Goal: Information Seeking & Learning: Learn about a topic

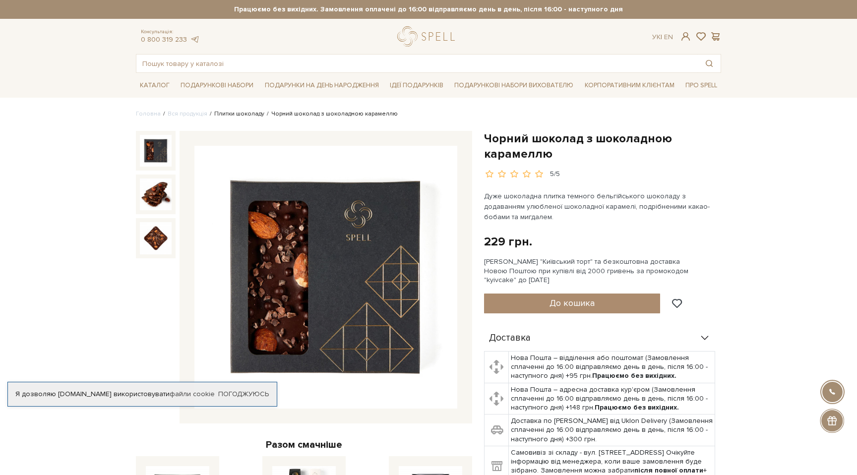
click at [245, 112] on link "Плитки шоколаду" at bounding box center [239, 113] width 50 height 7
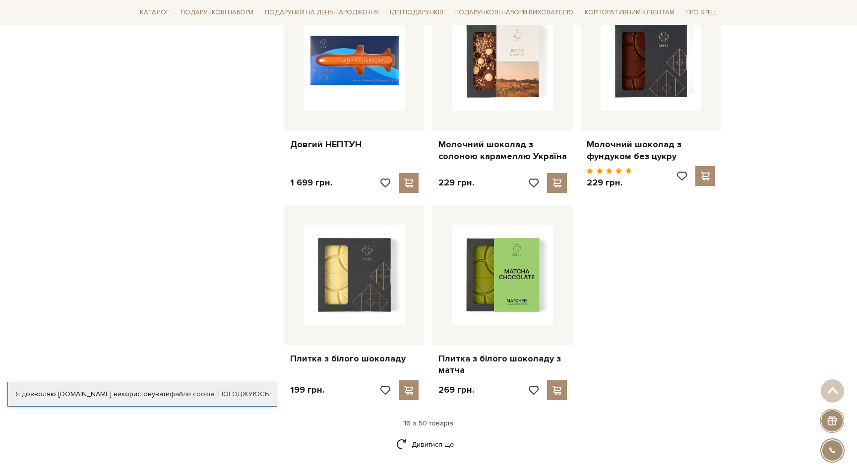
scroll to position [1234, 0]
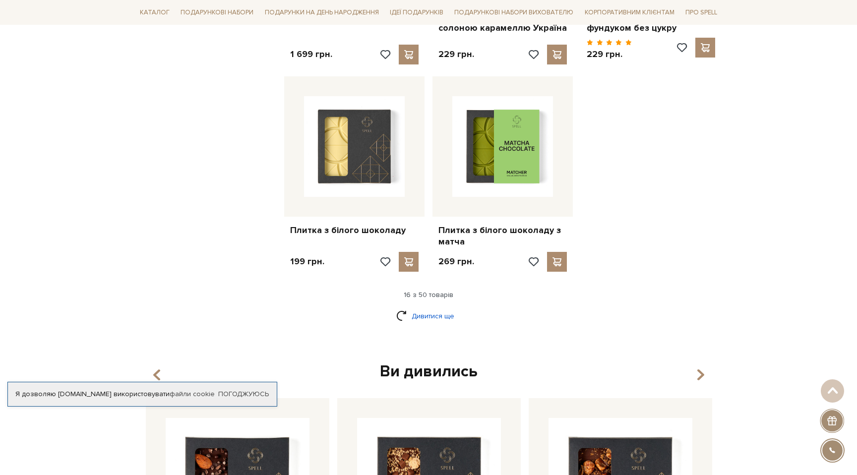
click at [432, 308] on link "Дивитися ще" at bounding box center [428, 316] width 64 height 17
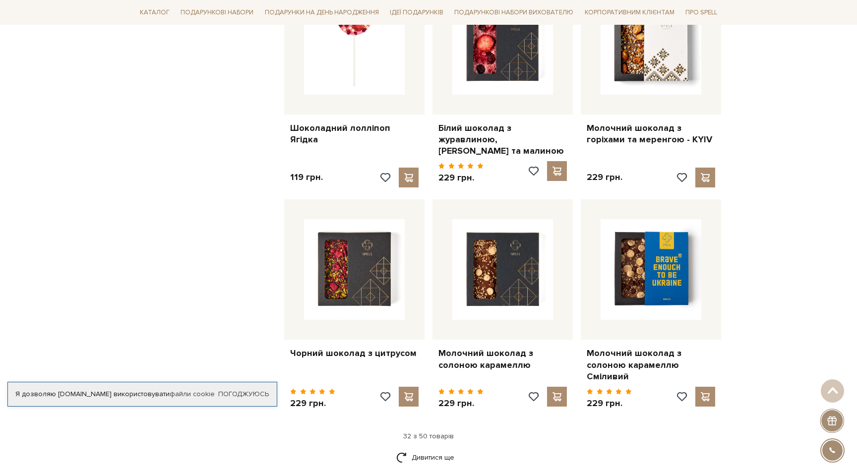
scroll to position [2077, 0]
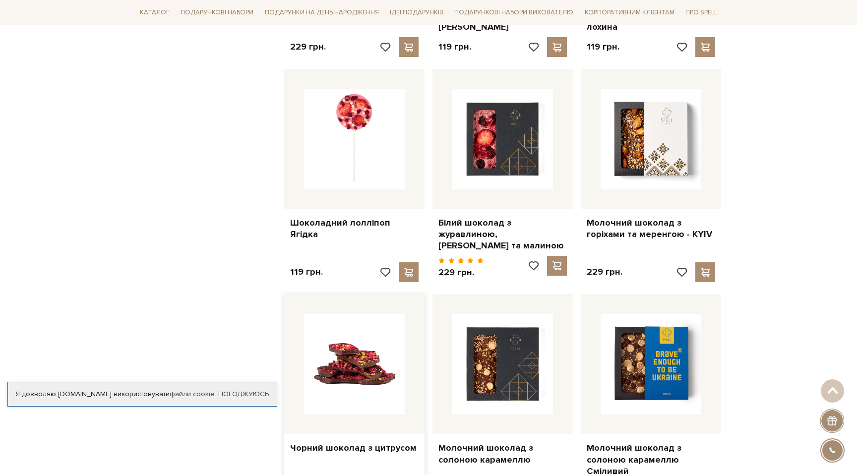
click at [350, 361] on img at bounding box center [354, 364] width 101 height 101
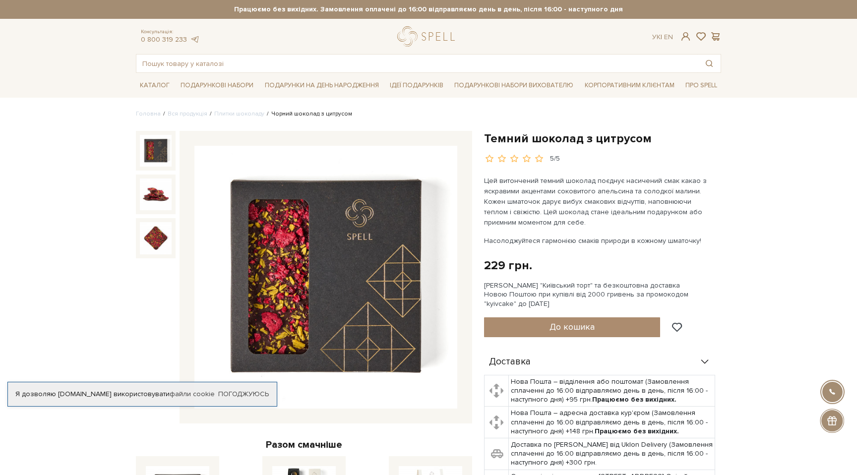
click at [310, 300] on img at bounding box center [325, 277] width 263 height 263
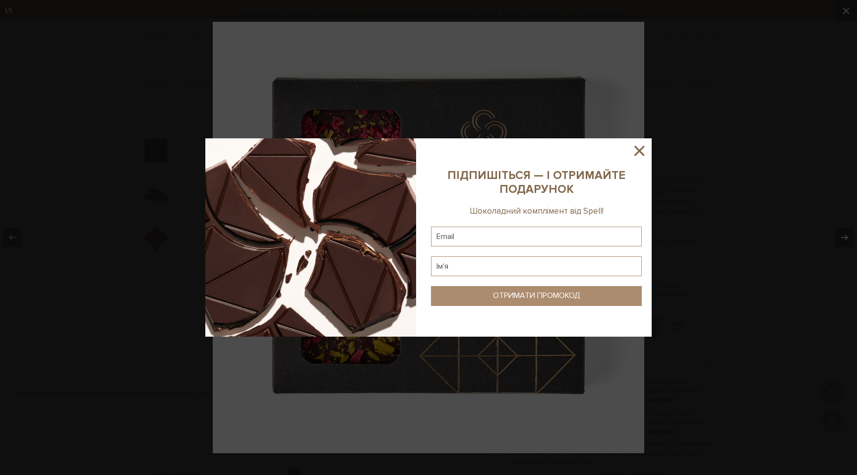
click at [637, 150] on icon at bounding box center [639, 150] width 17 height 17
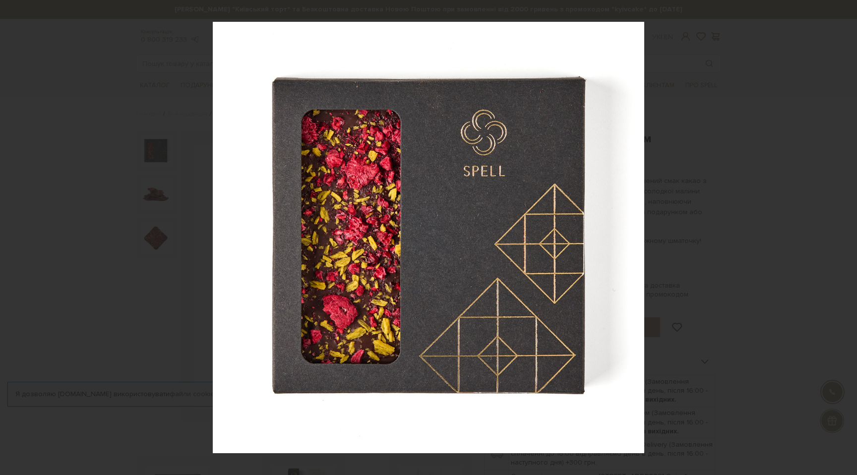
click at [726, 193] on div at bounding box center [428, 237] width 857 height 475
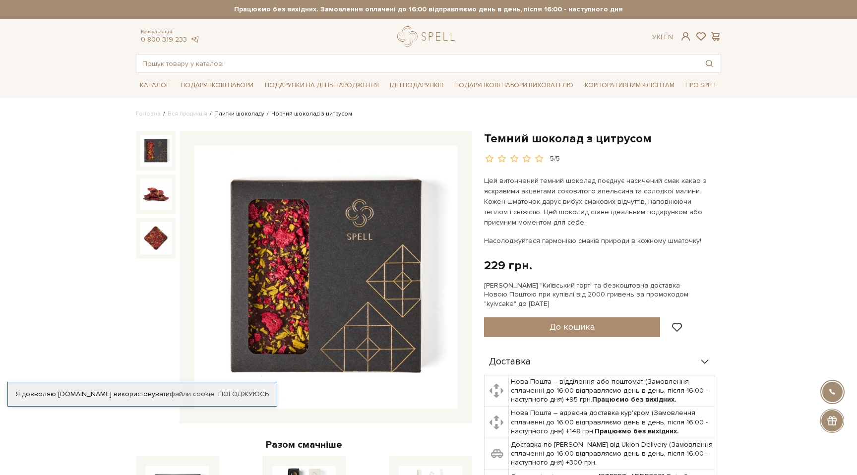
click at [239, 114] on link "Плитки шоколаду" at bounding box center [239, 113] width 50 height 7
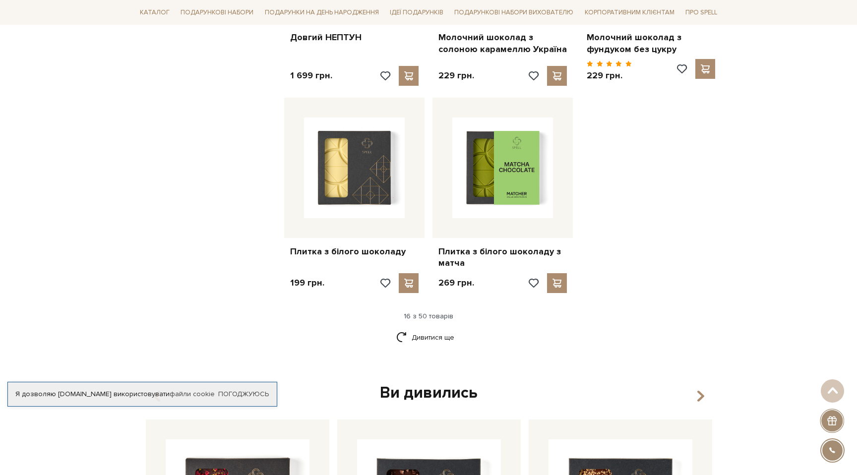
scroll to position [1226, 0]
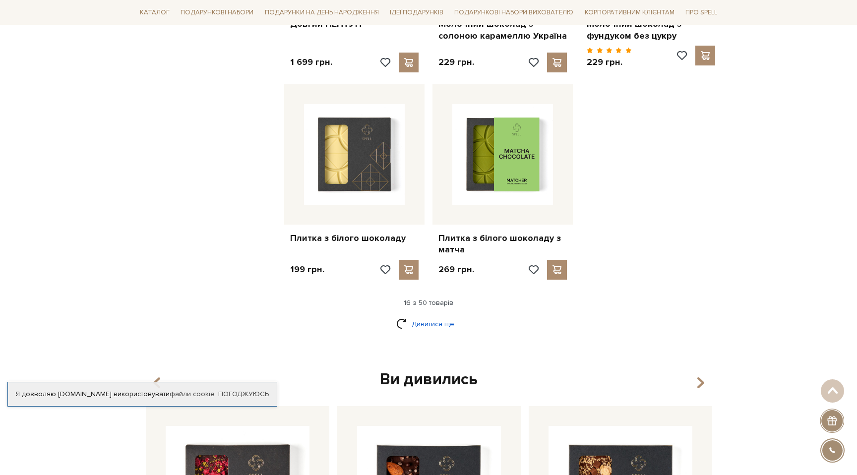
click at [419, 315] on link "Дивитися ще" at bounding box center [428, 323] width 64 height 17
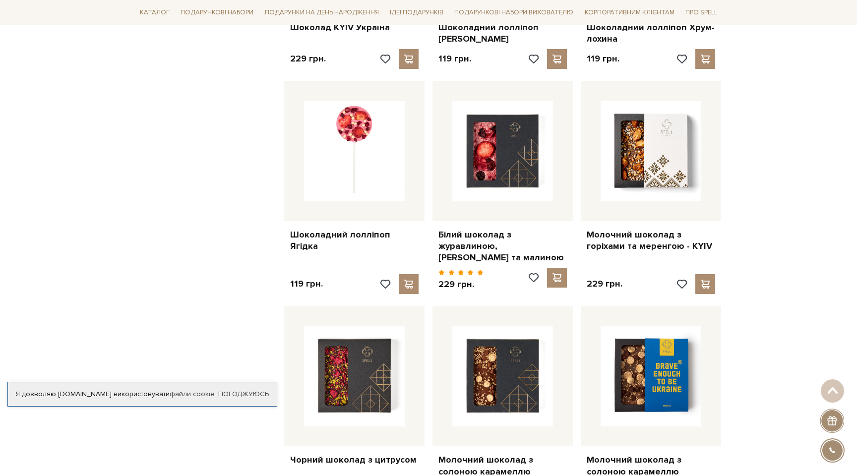
scroll to position [2062, 0]
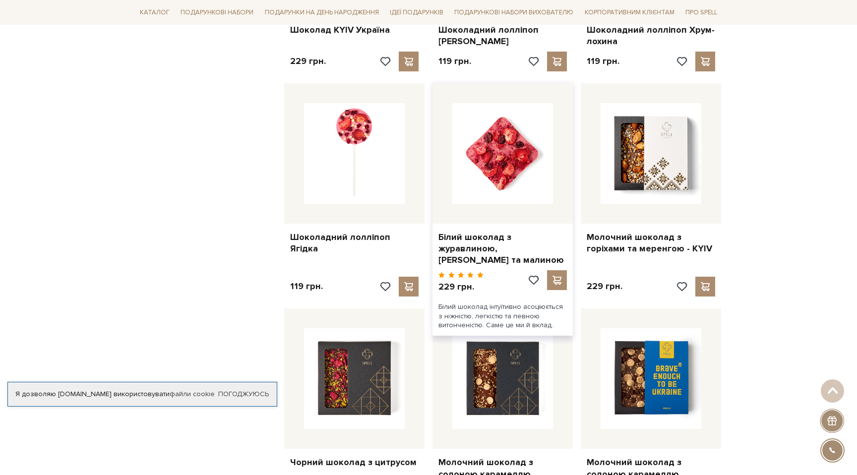
click at [517, 158] on img at bounding box center [502, 153] width 101 height 101
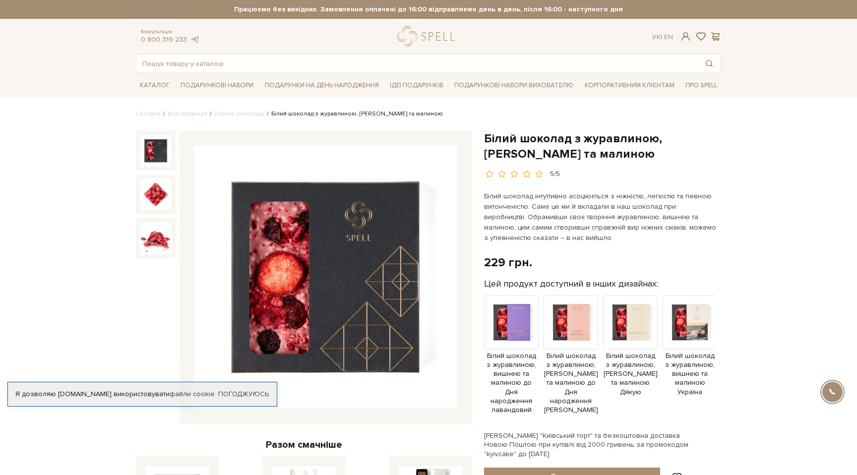
click at [354, 275] on img at bounding box center [325, 277] width 263 height 263
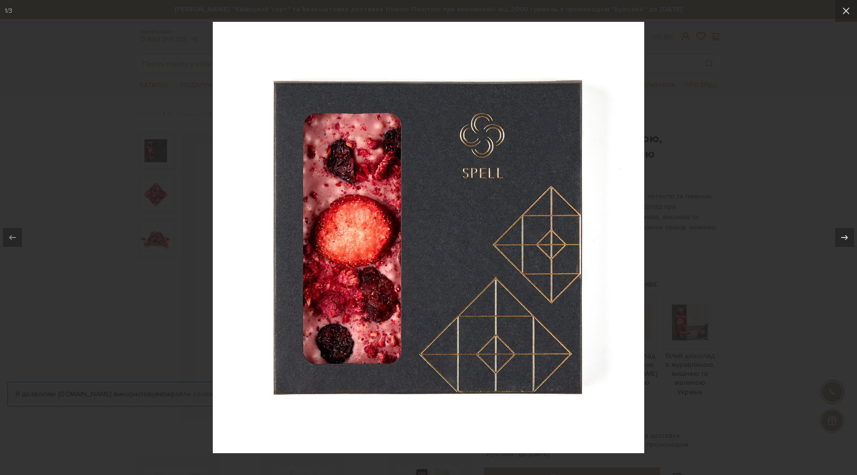
click at [131, 327] on div at bounding box center [428, 237] width 857 height 475
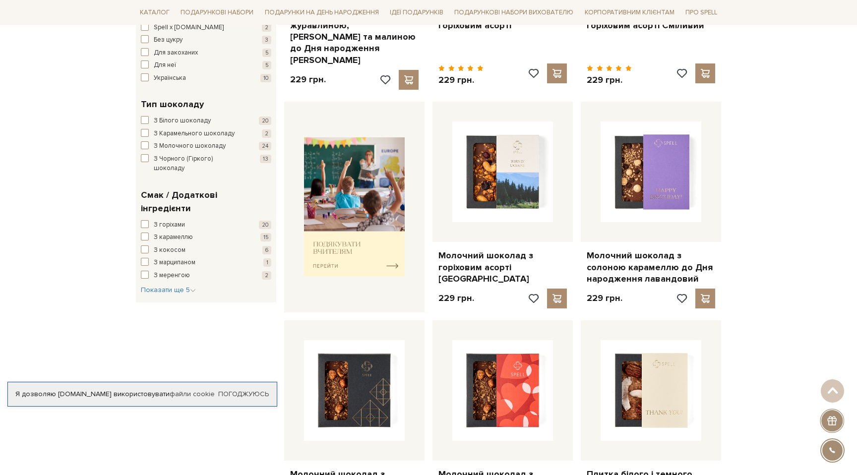
scroll to position [132, 0]
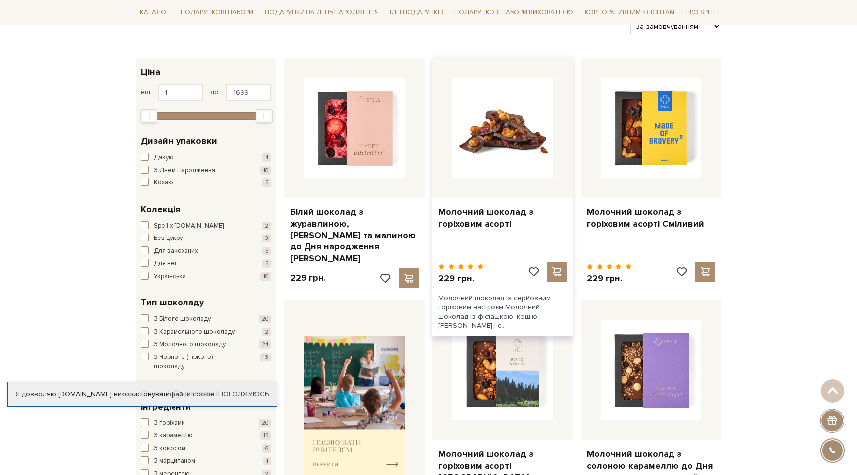
click at [521, 149] on img at bounding box center [502, 128] width 101 height 101
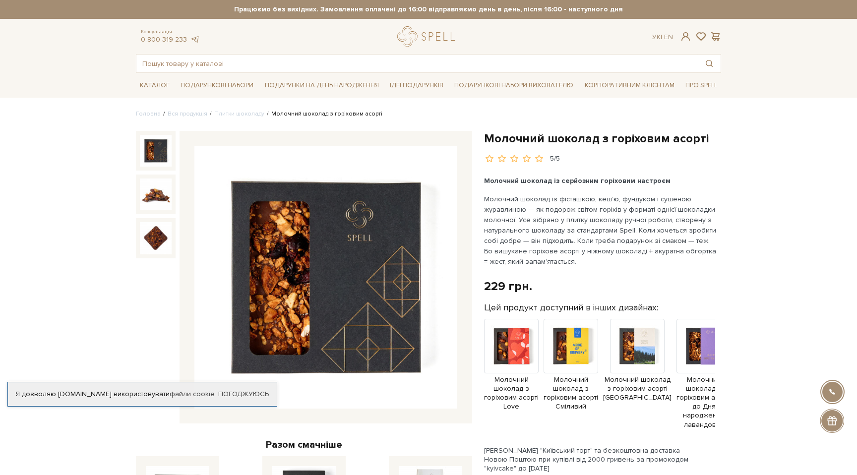
click at [297, 250] on img at bounding box center [325, 277] width 263 height 263
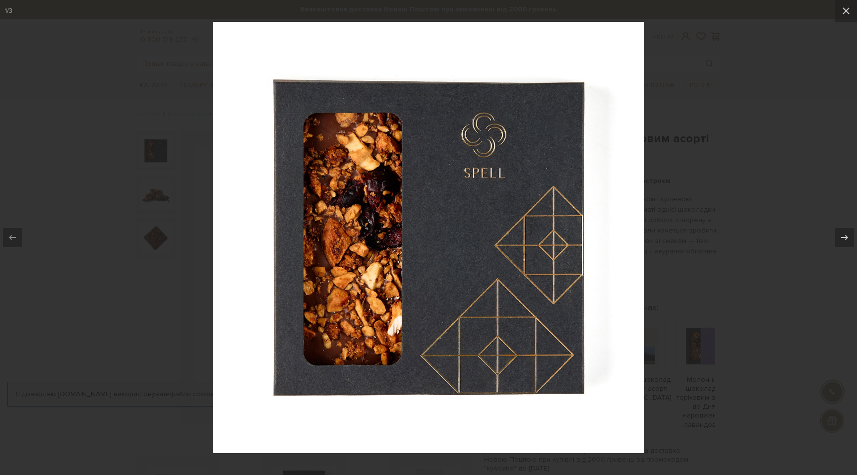
click at [731, 132] on div at bounding box center [428, 237] width 857 height 475
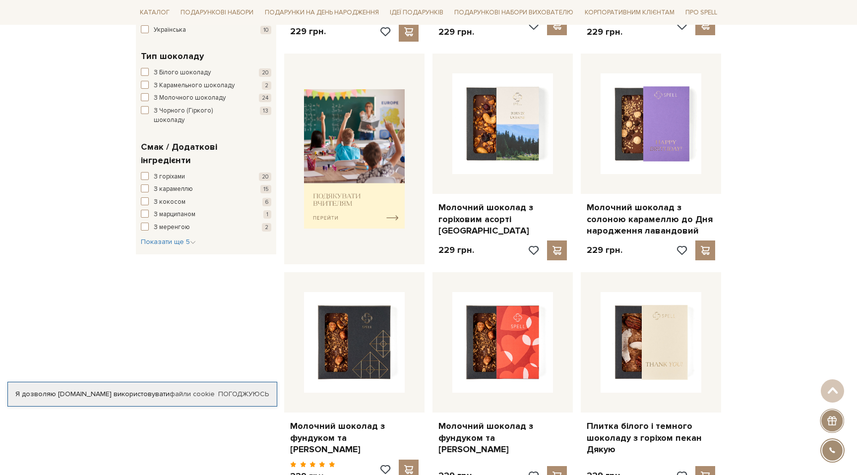
scroll to position [393, 0]
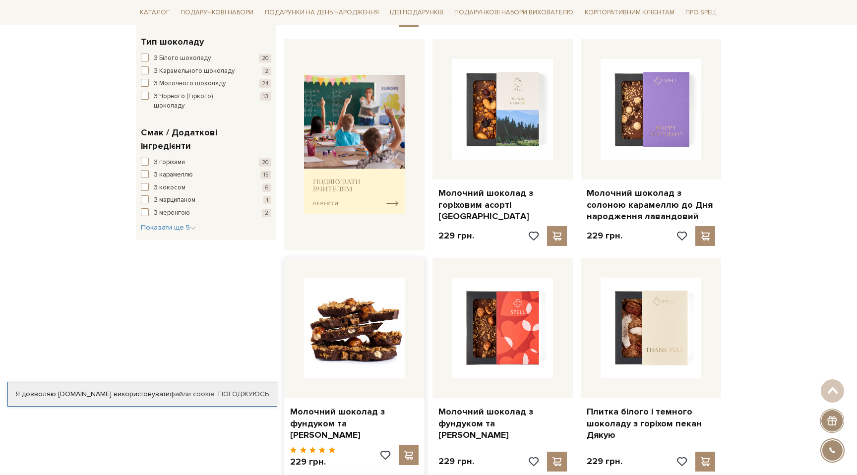
click at [369, 324] on img at bounding box center [354, 328] width 101 height 101
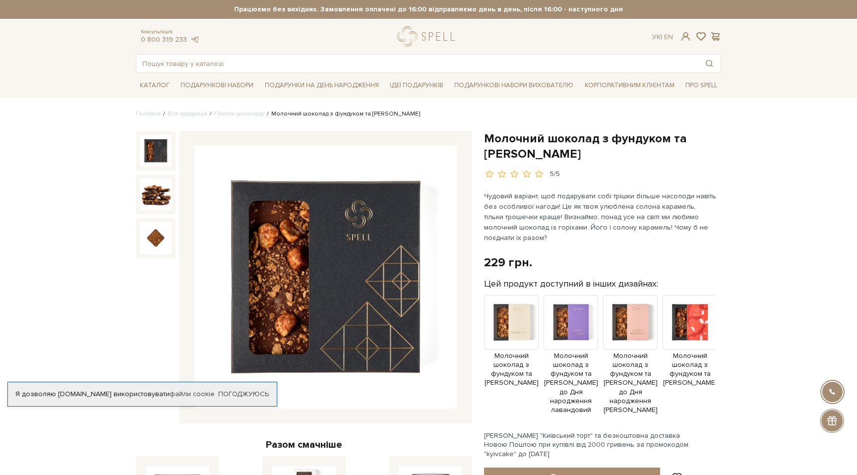
click at [375, 308] on img at bounding box center [325, 277] width 263 height 263
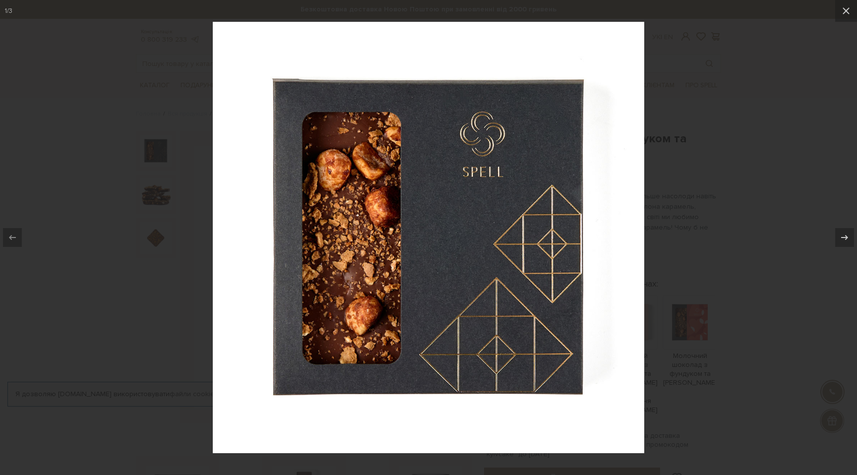
click at [740, 222] on div at bounding box center [428, 237] width 857 height 475
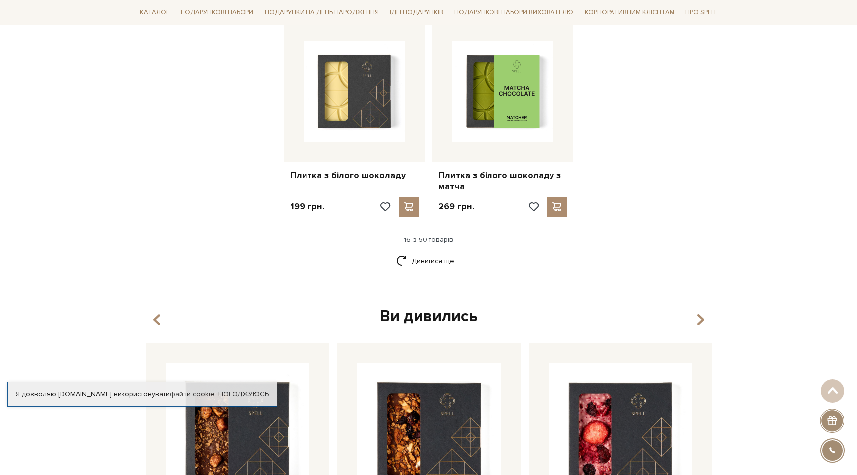
scroll to position [1305, 0]
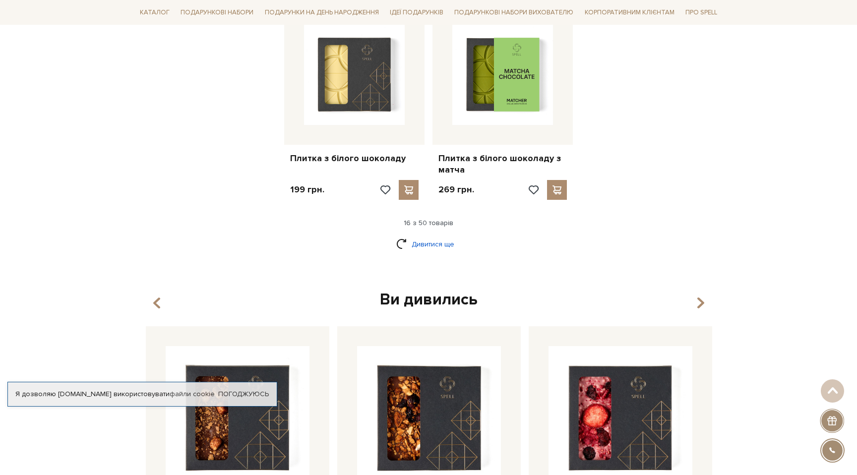
click at [440, 236] on link "Дивитися ще" at bounding box center [428, 244] width 64 height 17
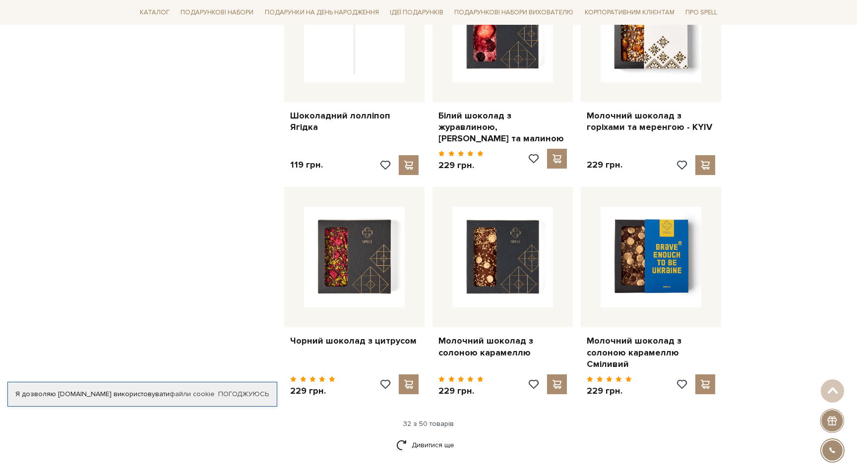
scroll to position [2195, 0]
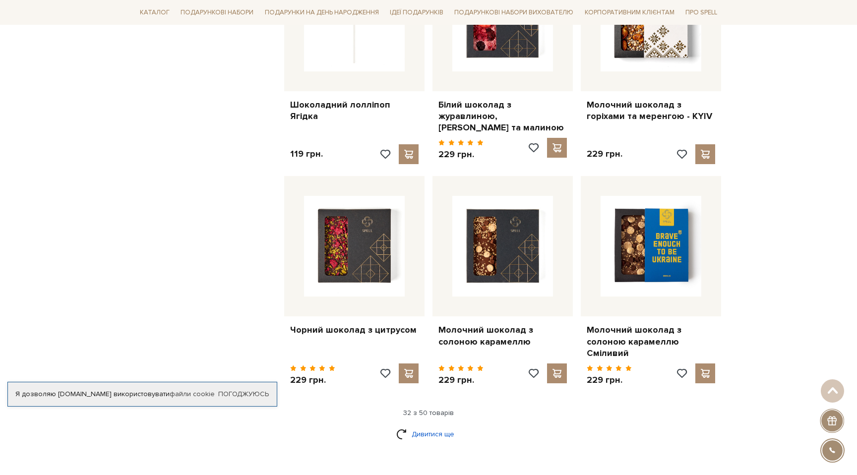
click at [434, 426] on link "Дивитися ще" at bounding box center [428, 434] width 64 height 17
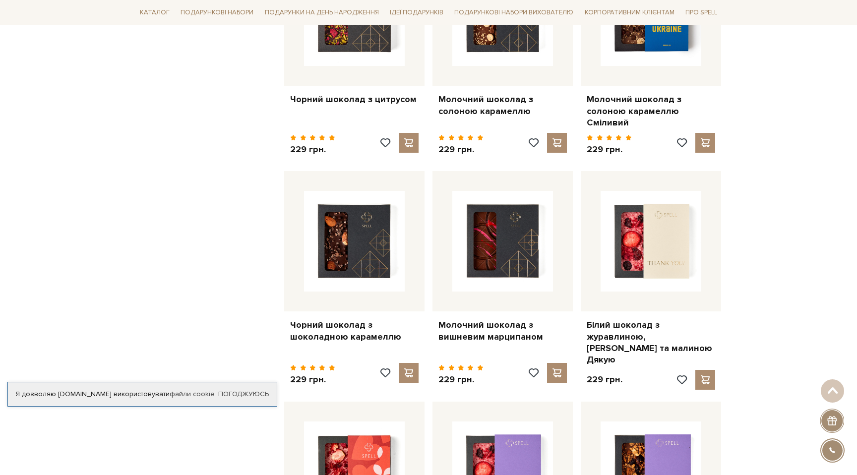
scroll to position [2427, 0]
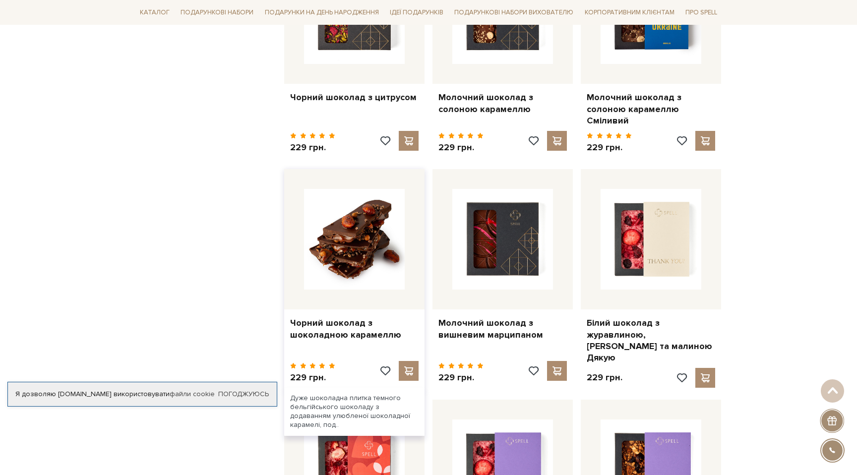
click at [383, 262] on img at bounding box center [354, 239] width 101 height 101
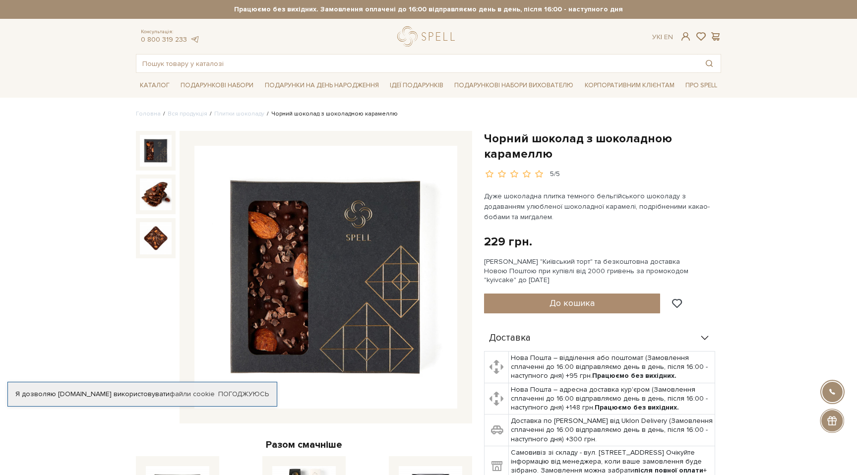
click at [366, 272] on img at bounding box center [325, 277] width 263 height 263
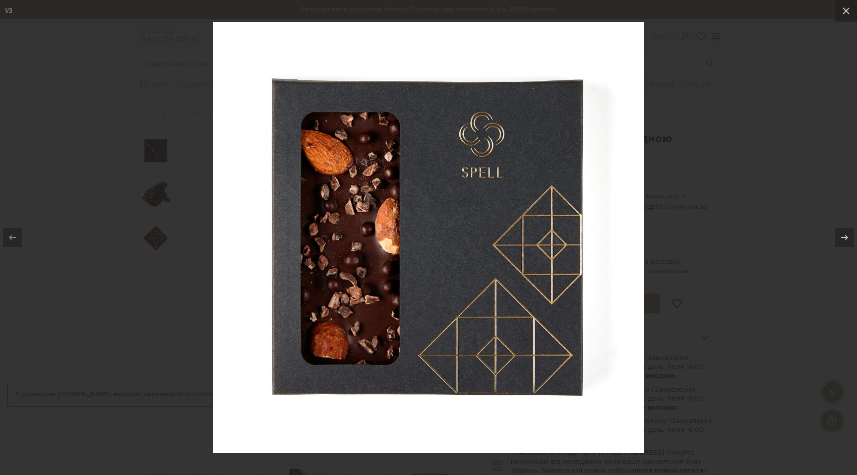
click at [739, 248] on div at bounding box center [428, 237] width 857 height 475
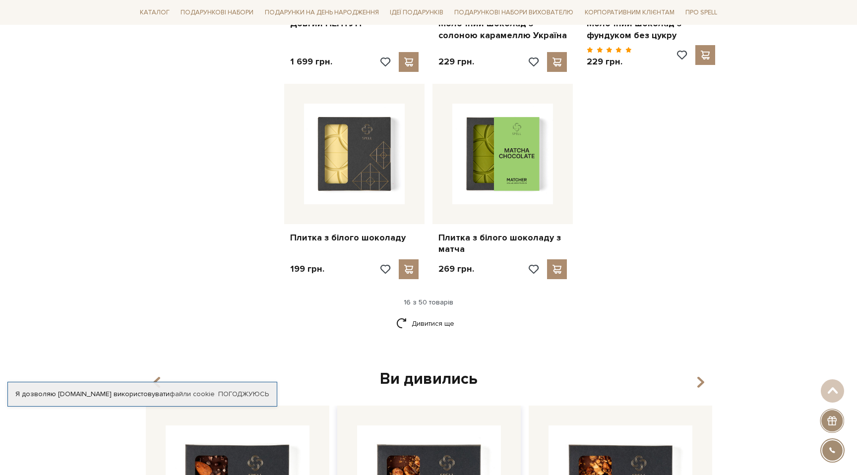
scroll to position [1190, 0]
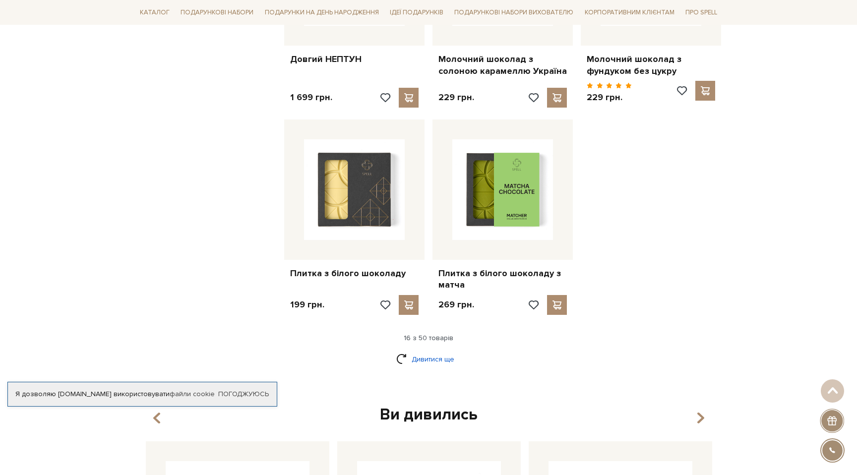
click at [431, 351] on link "Дивитися ще" at bounding box center [428, 359] width 64 height 17
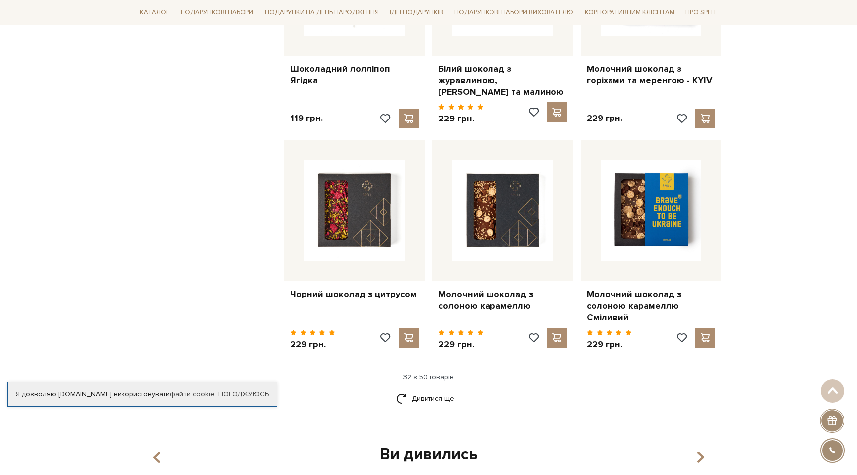
scroll to position [2243, 0]
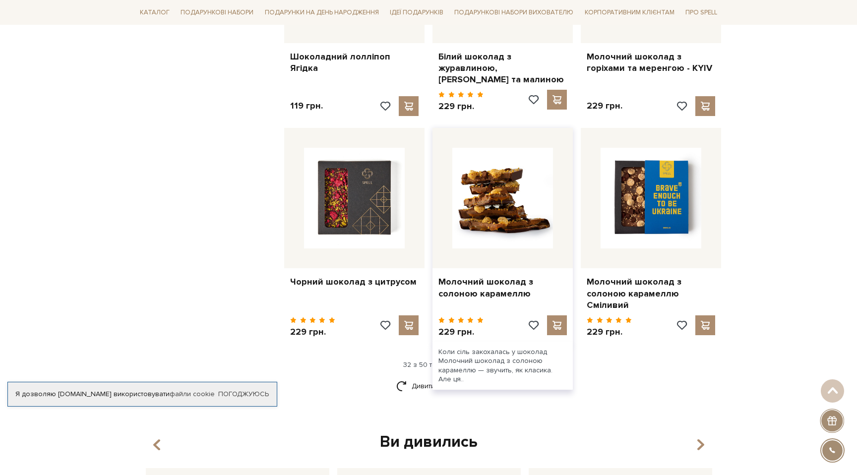
click at [506, 206] on img at bounding box center [502, 198] width 101 height 101
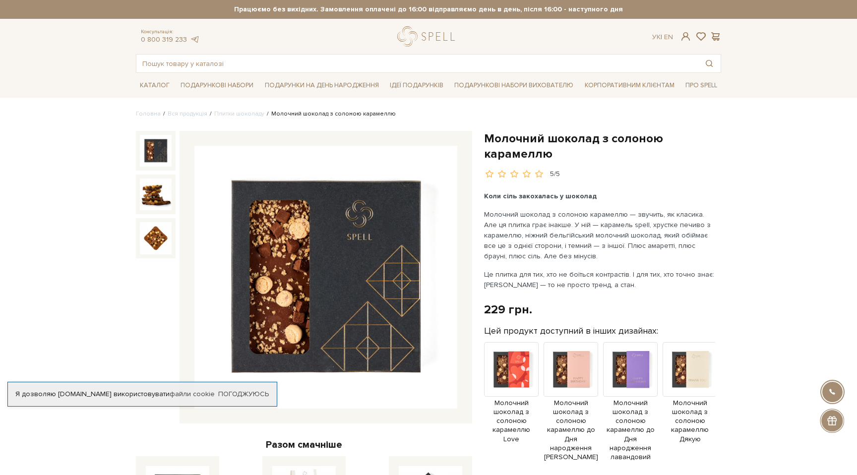
click at [389, 287] on img at bounding box center [325, 277] width 263 height 263
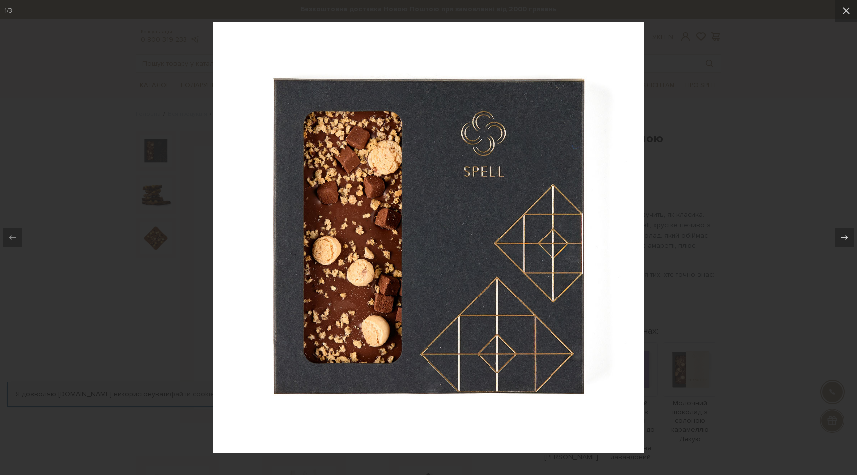
click at [727, 245] on div at bounding box center [428, 237] width 857 height 475
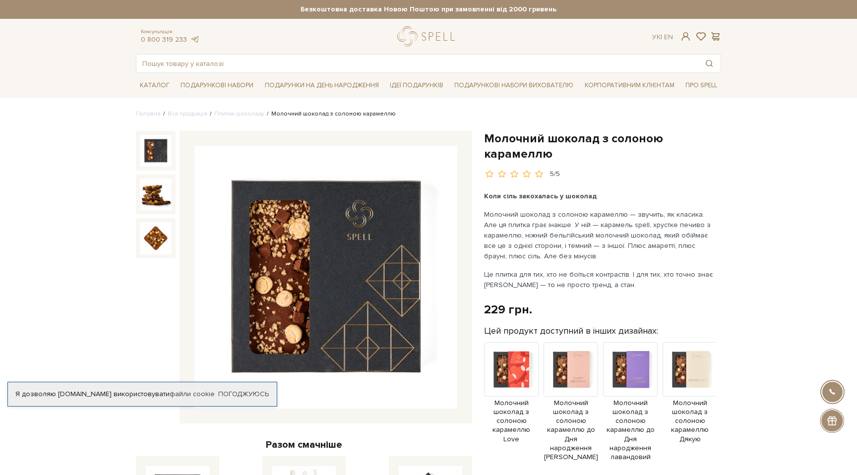
scroll to position [0, 0]
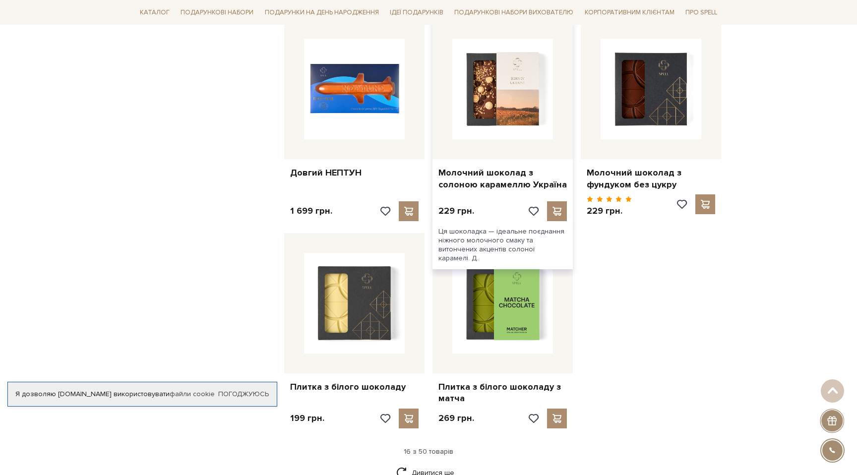
scroll to position [1357, 0]
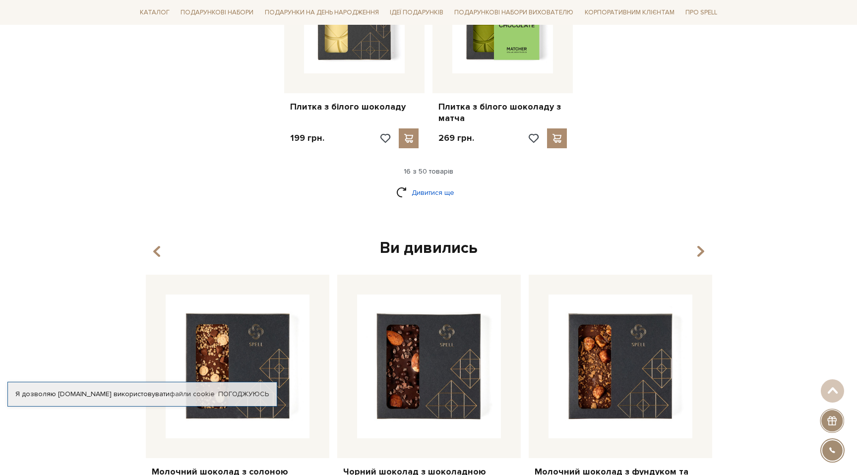
click at [436, 184] on link "Дивитися ще" at bounding box center [428, 192] width 64 height 17
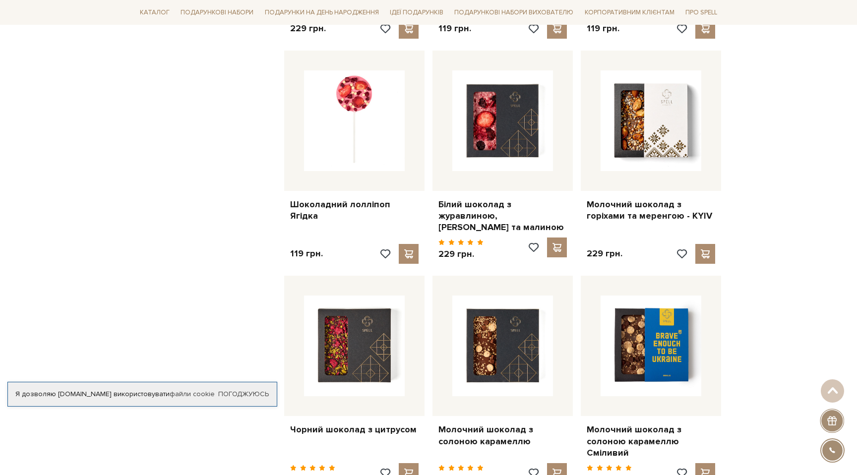
scroll to position [2163, 0]
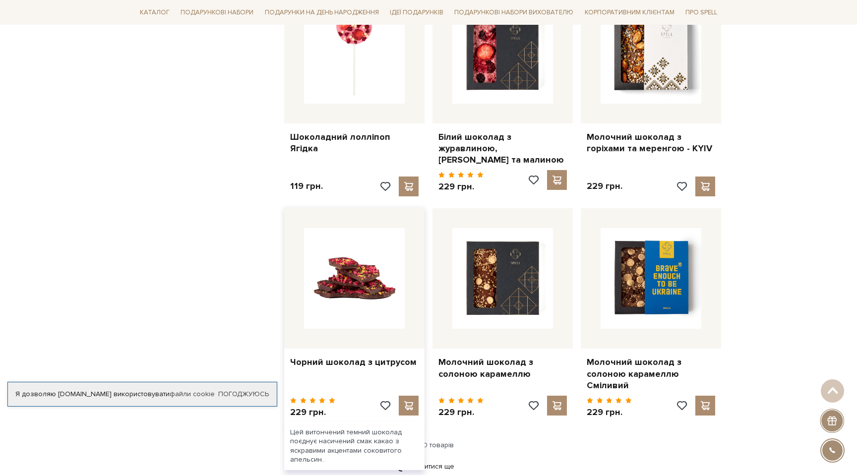
click at [362, 280] on img at bounding box center [354, 278] width 101 height 101
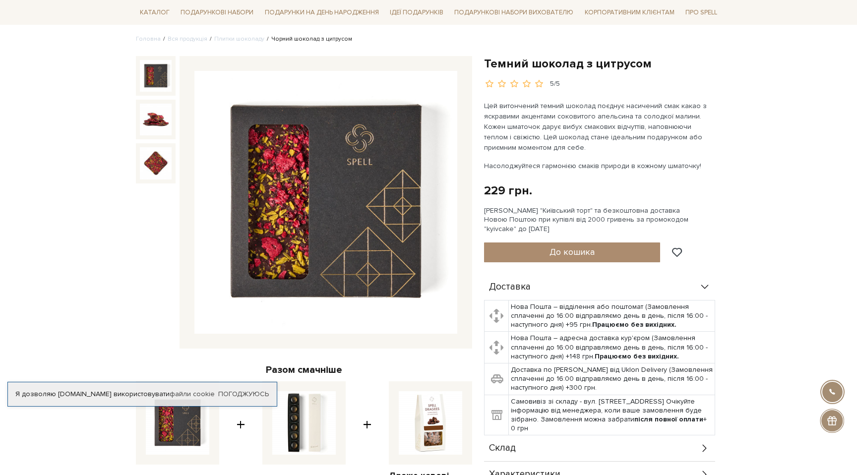
scroll to position [61, 0]
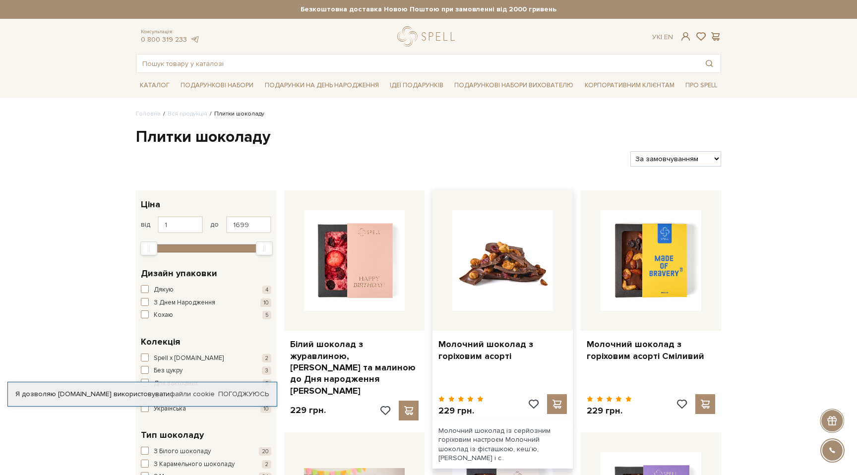
click at [529, 251] on img at bounding box center [502, 260] width 101 height 101
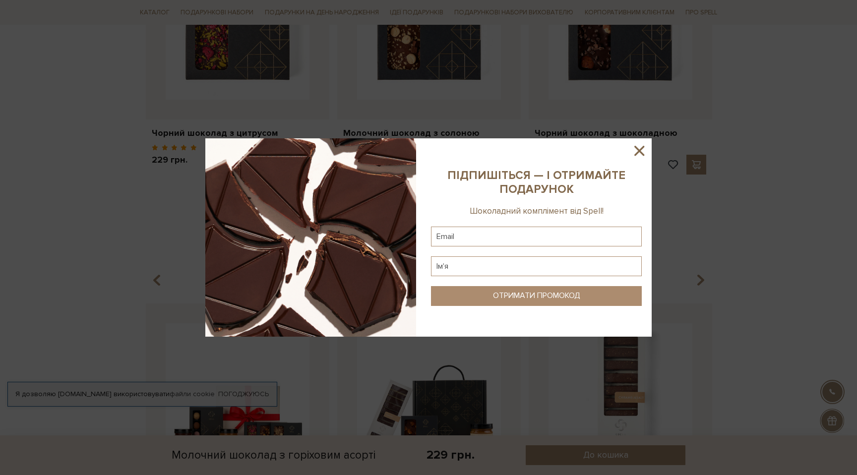
scroll to position [697, 0]
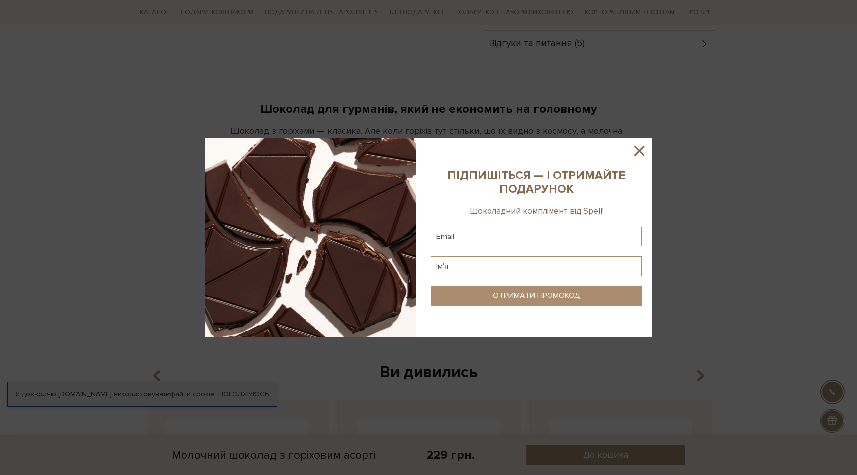
click at [635, 149] on icon at bounding box center [639, 150] width 17 height 17
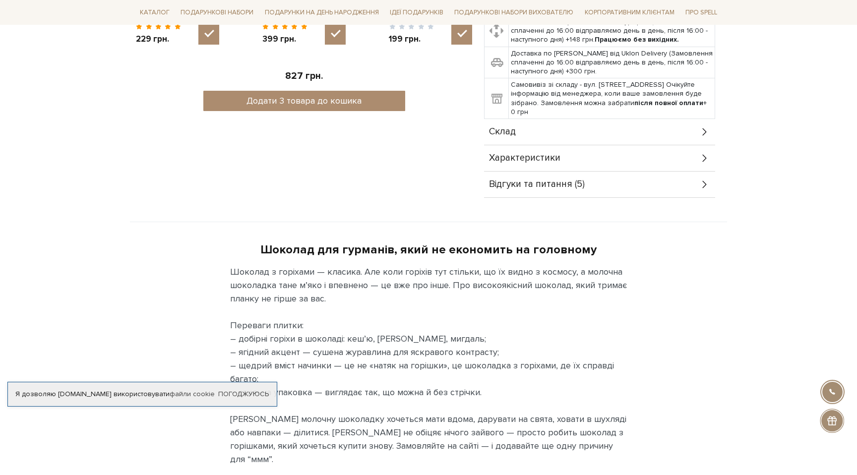
scroll to position [329, 0]
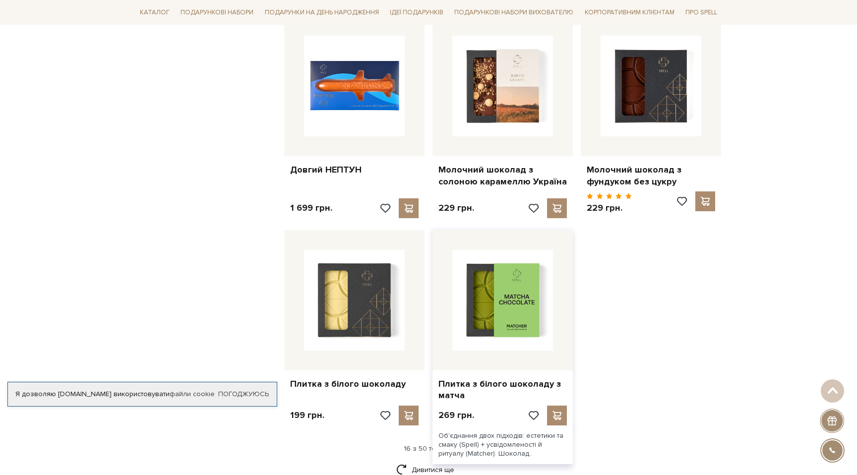
scroll to position [1386, 0]
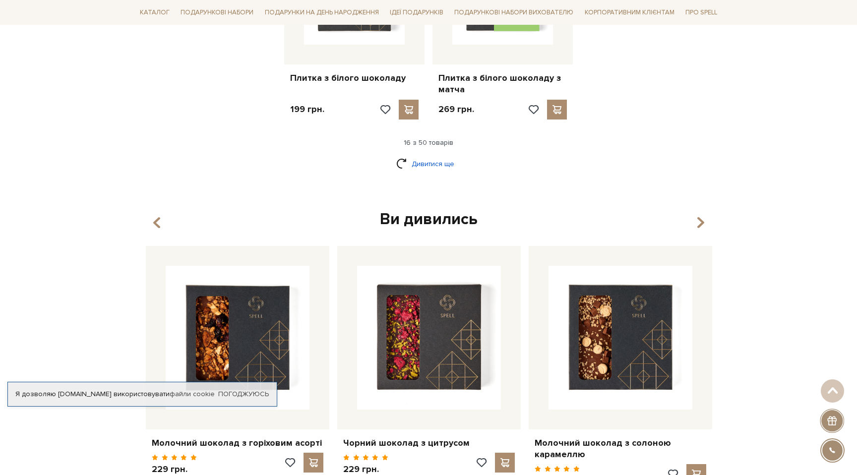
click at [437, 155] on link "Дивитися ще" at bounding box center [428, 163] width 64 height 17
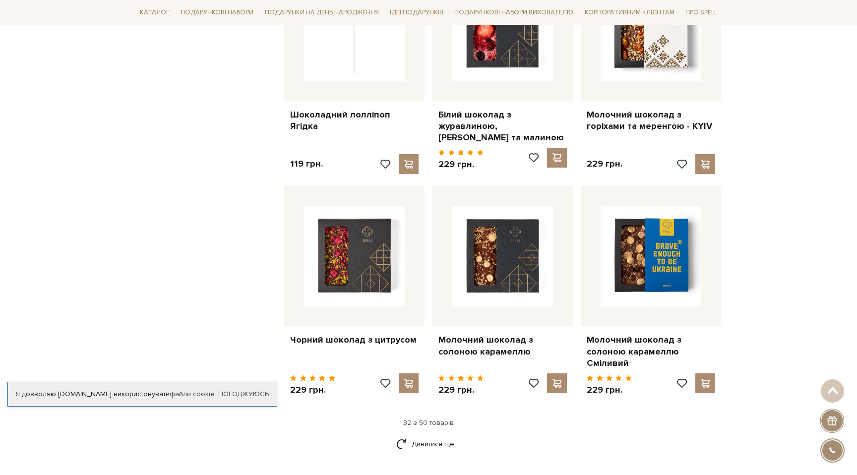
scroll to position [2225, 0]
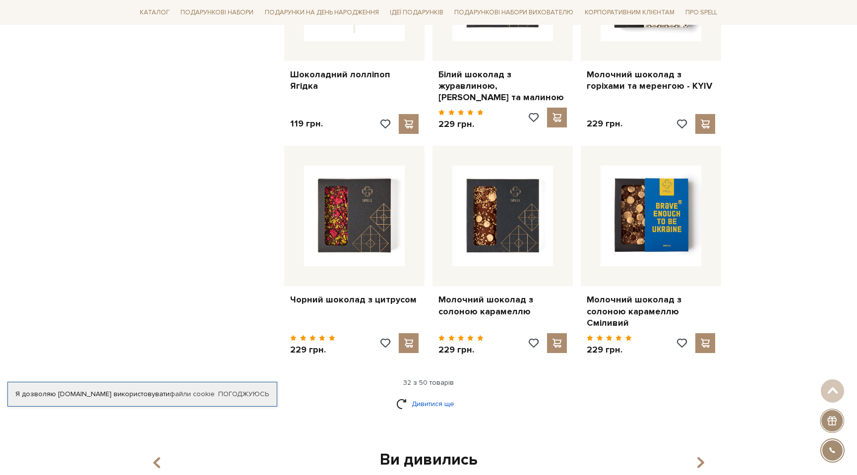
click at [420, 398] on link "Дивитися ще" at bounding box center [428, 403] width 64 height 17
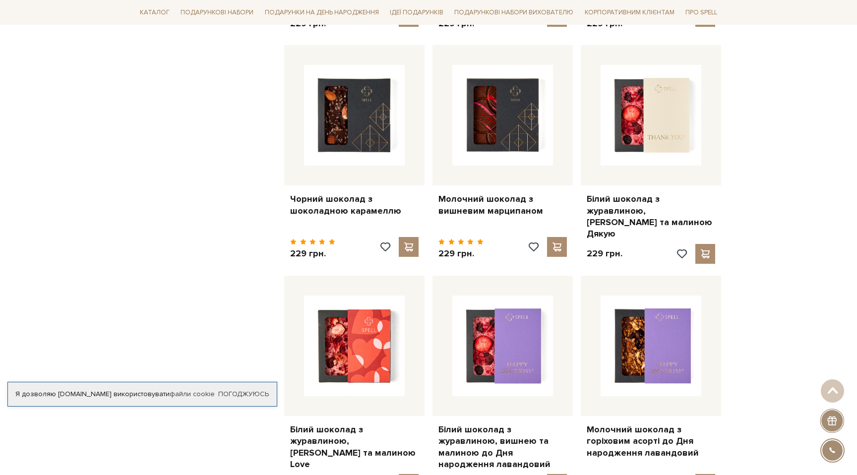
scroll to position [2532, 0]
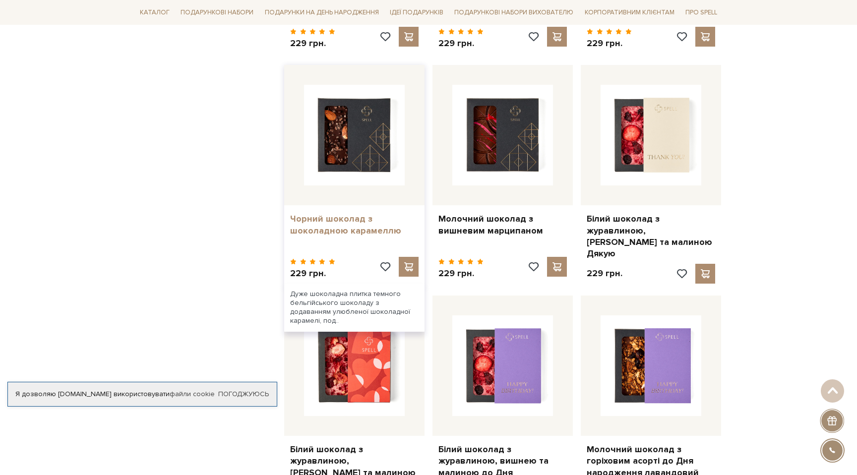
click at [361, 217] on link "Чорний шоколад з шоколадною карамеллю" at bounding box center [354, 224] width 128 height 23
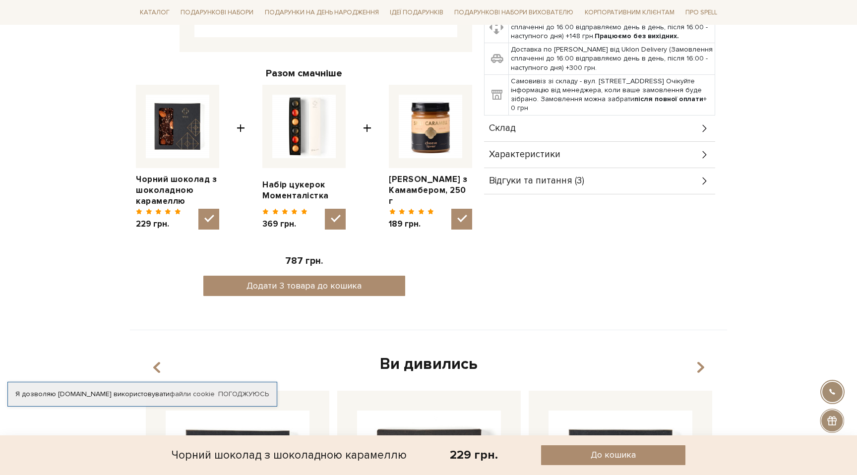
scroll to position [370, 0]
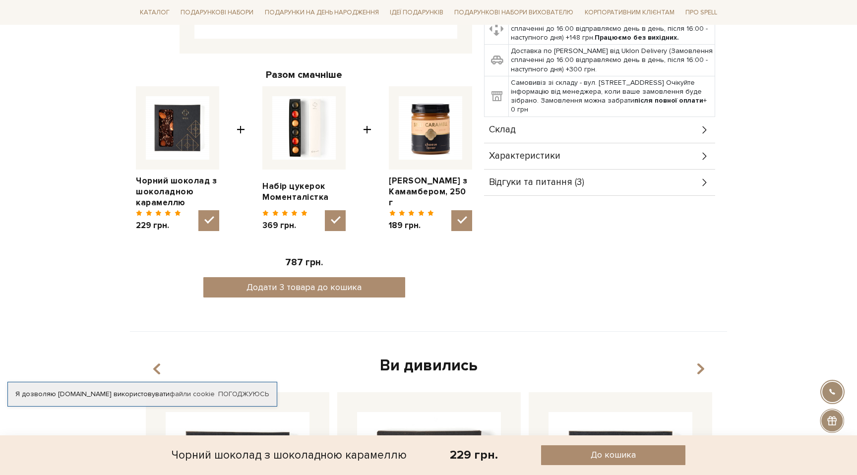
click at [550, 147] on div "Характеристики" at bounding box center [599, 156] width 231 height 26
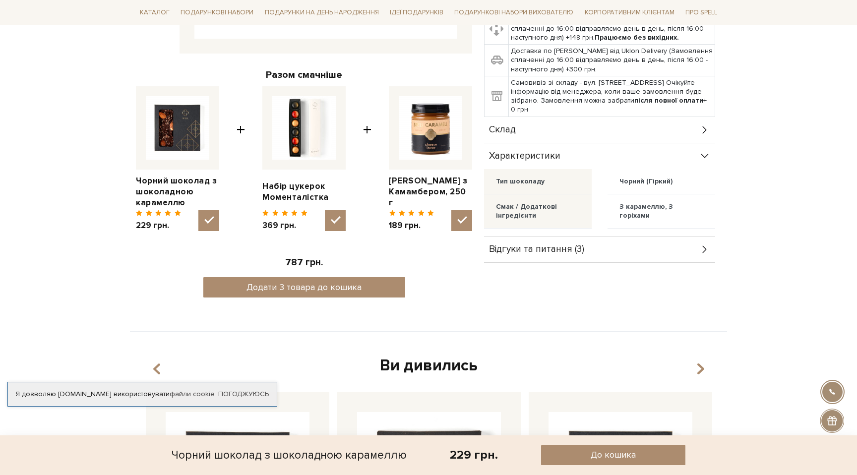
click at [554, 126] on div "Склад" at bounding box center [599, 130] width 231 height 26
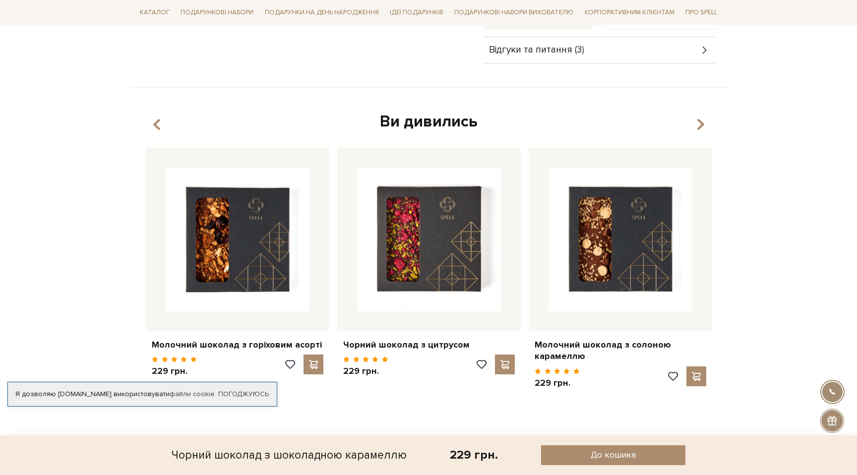
scroll to position [826, 0]
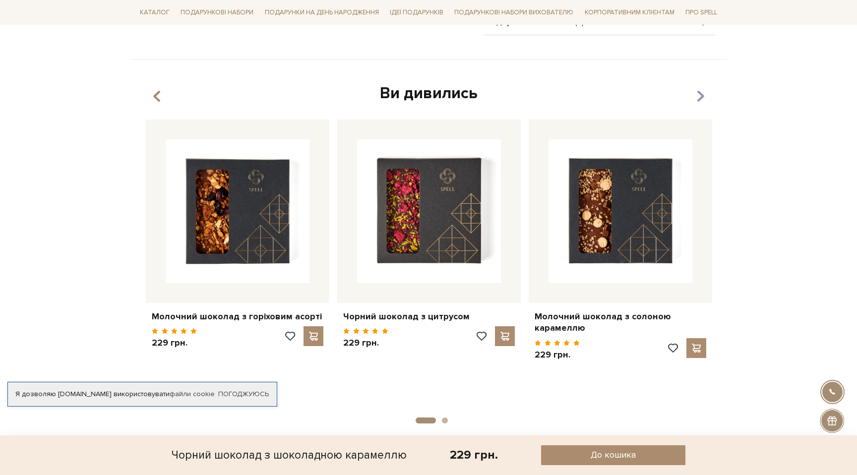
click at [700, 97] on icon "button" at bounding box center [700, 96] width 8 height 17
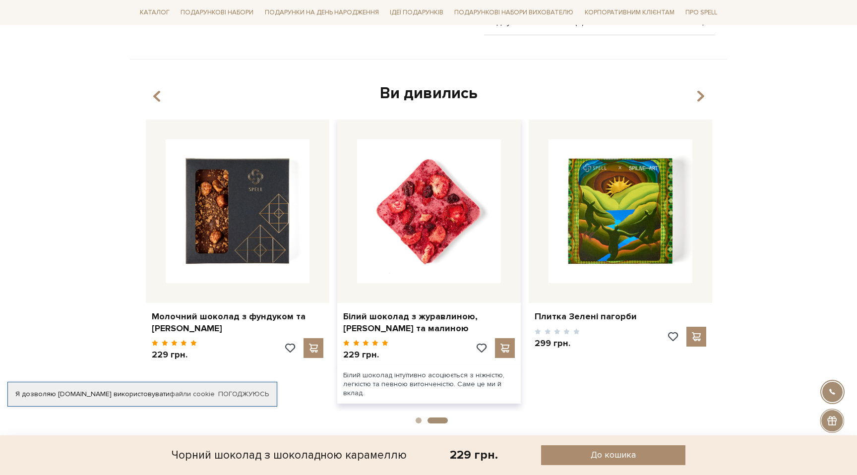
click at [452, 241] on img at bounding box center [429, 211] width 144 height 144
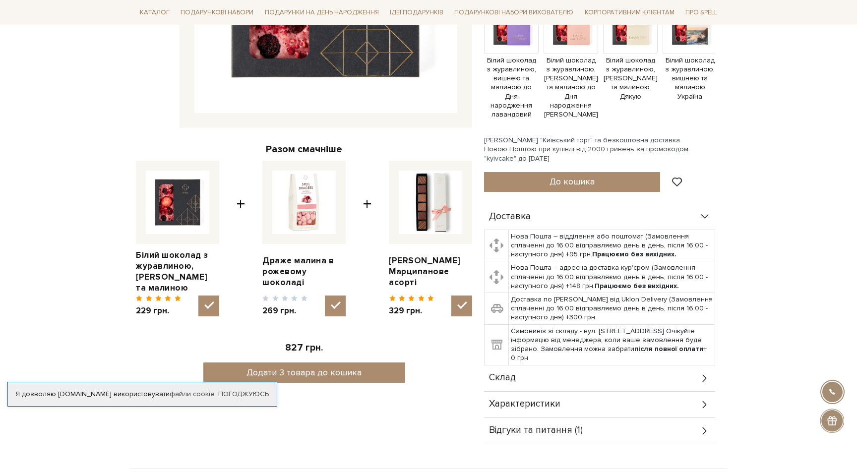
scroll to position [380, 0]
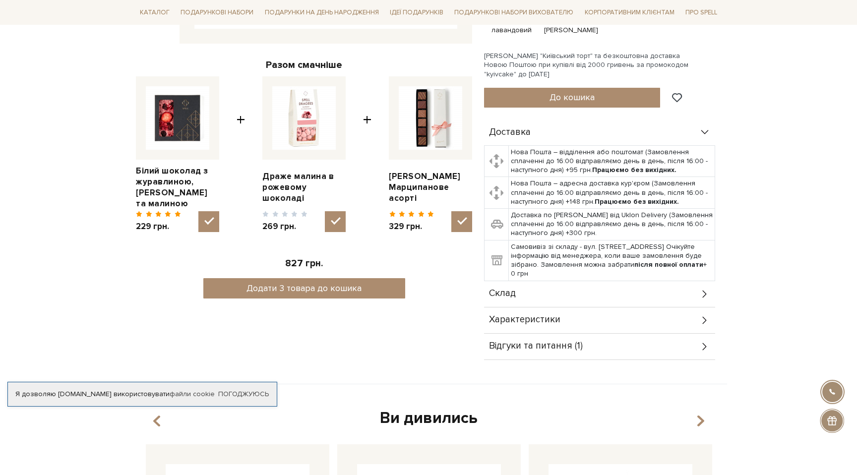
click at [598, 286] on div "Склад" at bounding box center [599, 294] width 231 height 26
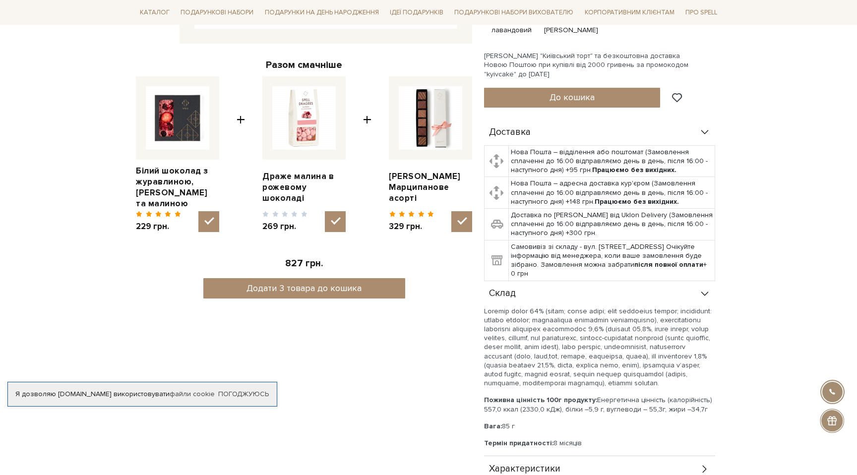
click at [701, 289] on icon at bounding box center [704, 294] width 11 height 11
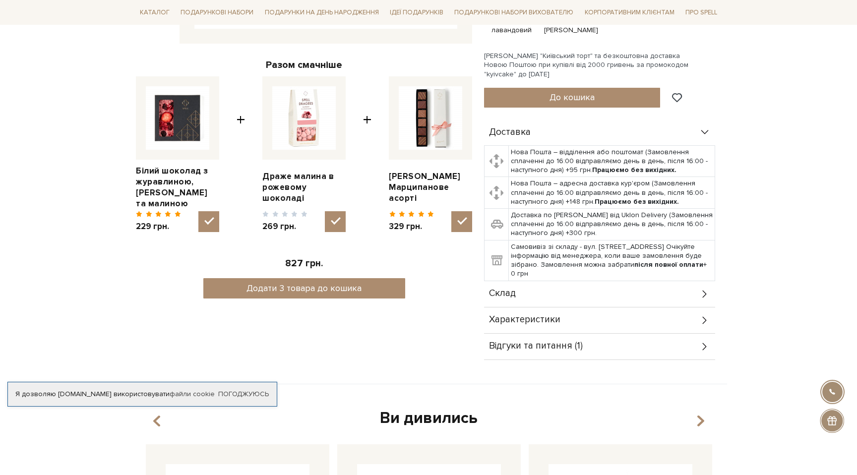
click at [701, 289] on icon at bounding box center [704, 294] width 11 height 11
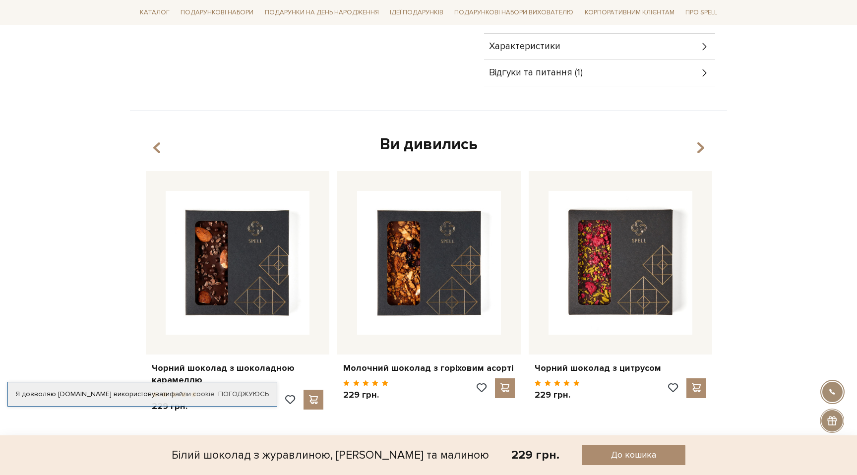
scroll to position [868, 0]
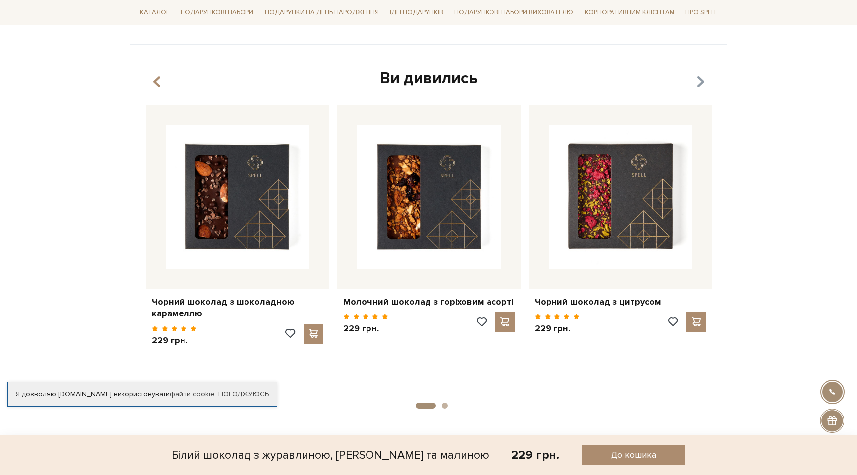
click at [703, 81] on icon "button" at bounding box center [700, 81] width 8 height 17
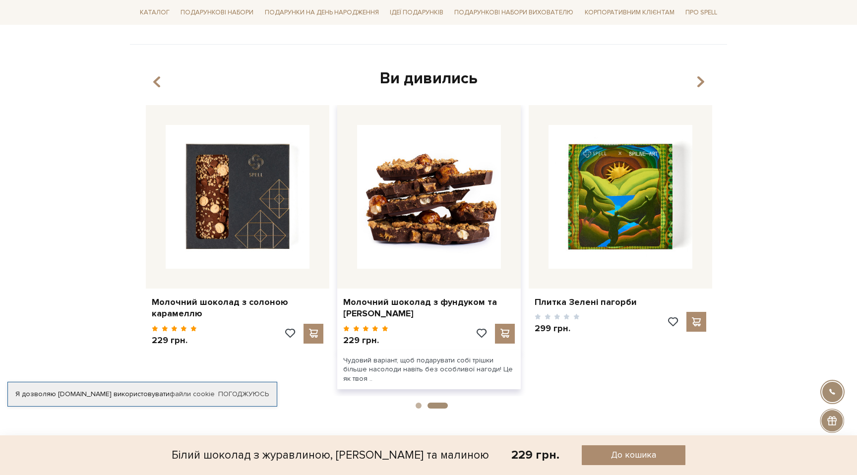
click at [451, 218] on img at bounding box center [429, 197] width 144 height 144
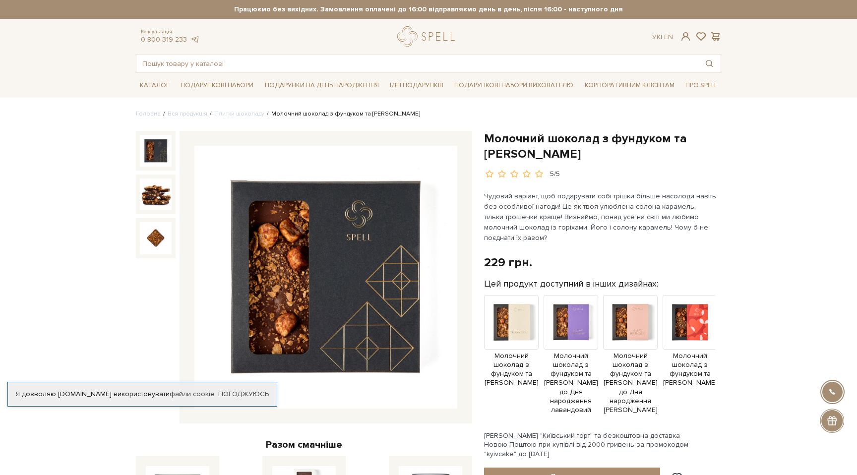
drag, startPoint x: 610, startPoint y: 152, endPoint x: 488, endPoint y: 140, distance: 122.6
click at [488, 140] on h1 "Молочний шоколад з фундуком та [PERSON_NAME]" at bounding box center [602, 146] width 237 height 31
copy h1 "Молочний шоколад з фундуком та [PERSON_NAME]"
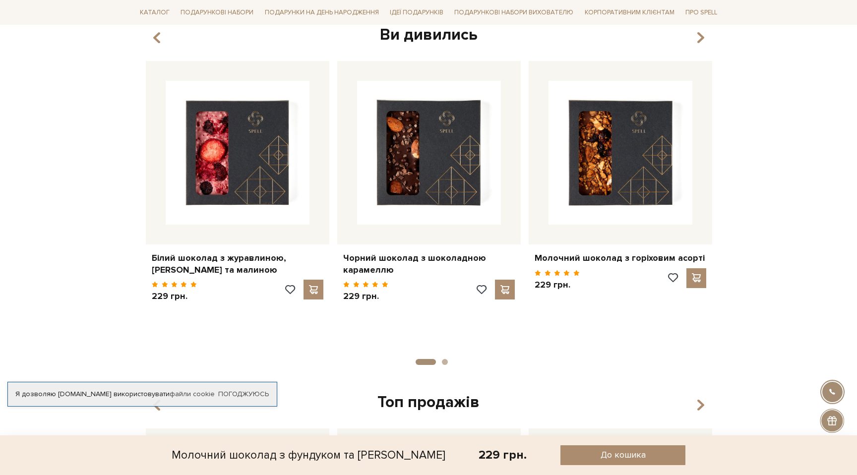
scroll to position [752, 0]
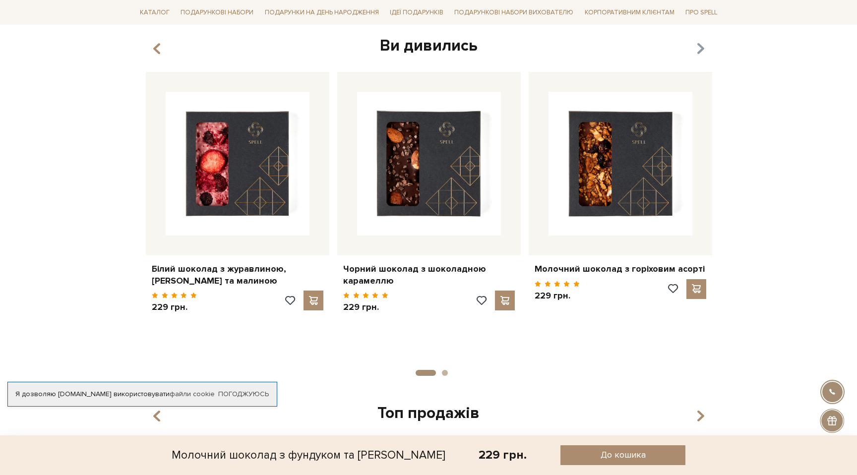
click at [703, 46] on icon "button" at bounding box center [700, 49] width 8 height 17
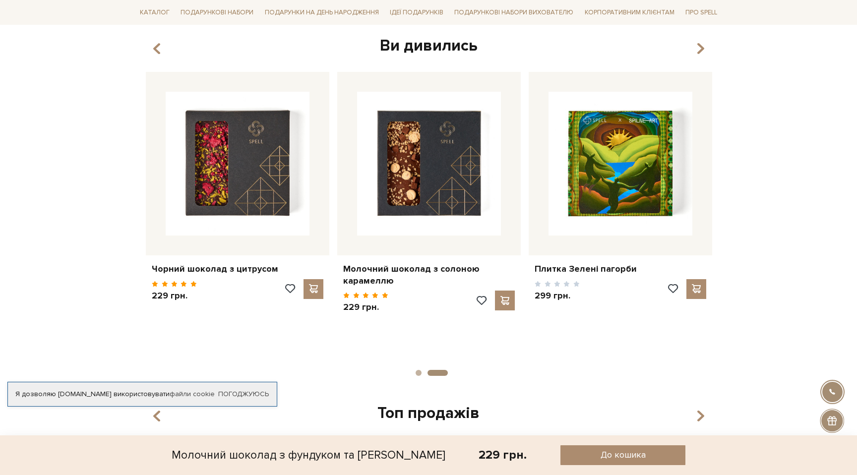
click at [167, 49] on div "Ви дивились" at bounding box center [428, 46] width 573 height 21
click at [159, 49] on icon "button" at bounding box center [157, 48] width 8 height 17
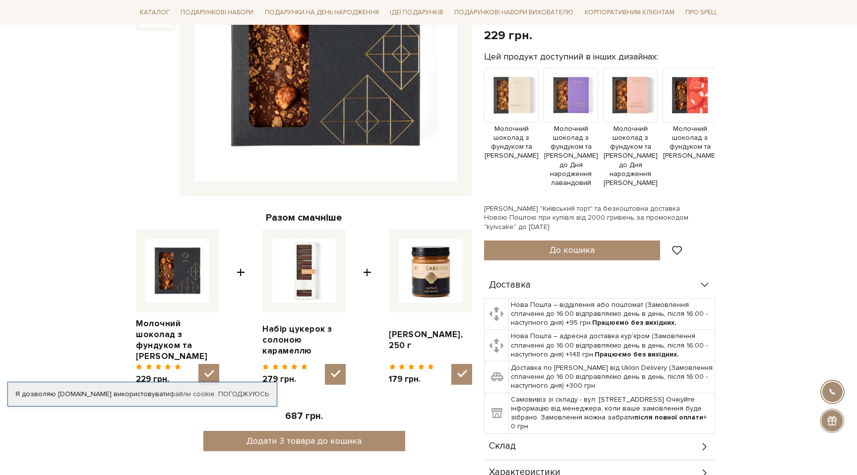
scroll to position [436, 0]
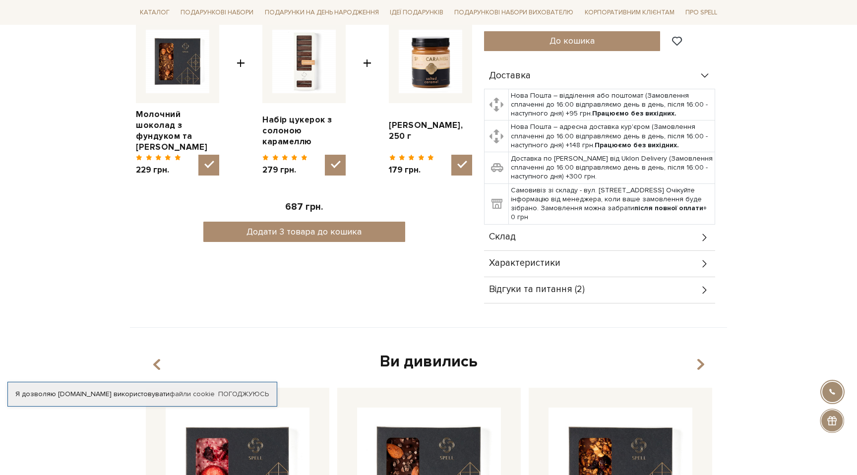
click at [658, 235] on div "Склад" at bounding box center [599, 238] width 231 height 26
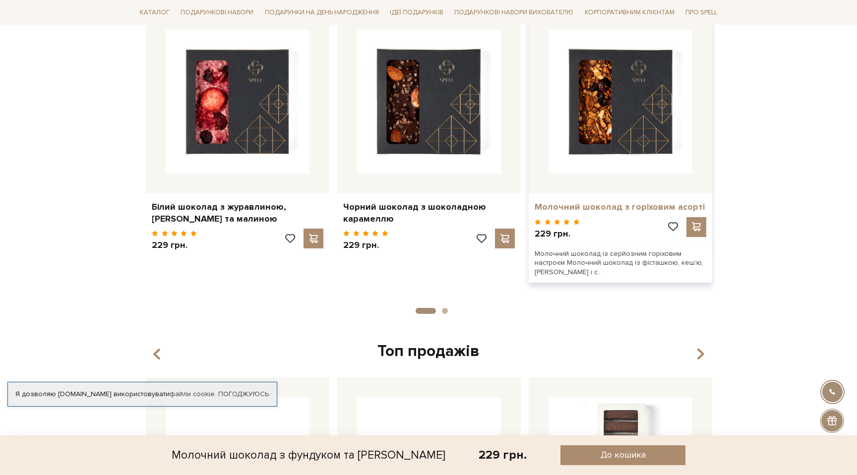
scroll to position [1031, 0]
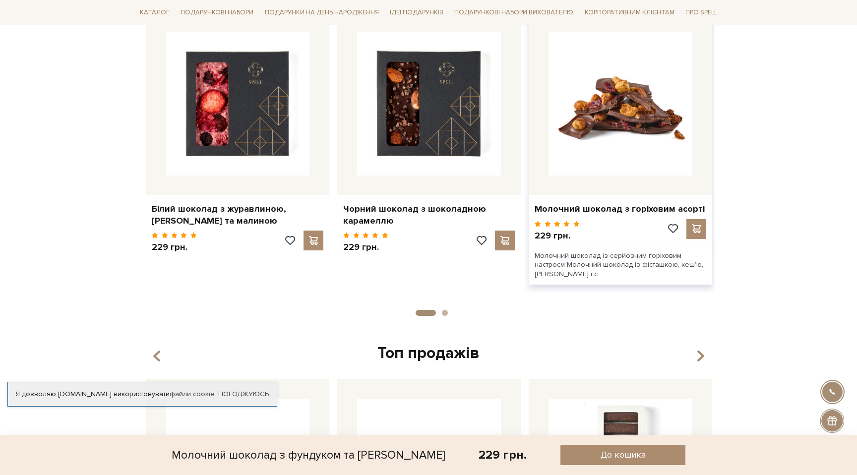
click at [671, 153] on img at bounding box center [621, 104] width 144 height 144
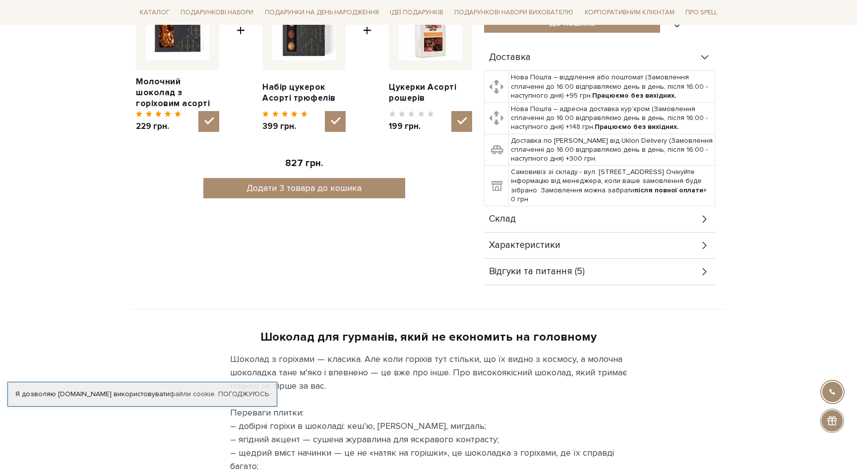
scroll to position [455, 0]
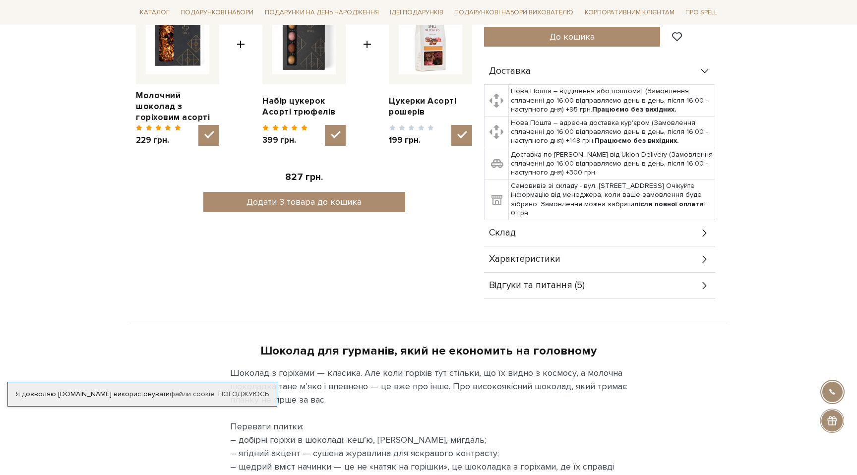
click at [596, 242] on div "Склад" at bounding box center [599, 233] width 231 height 26
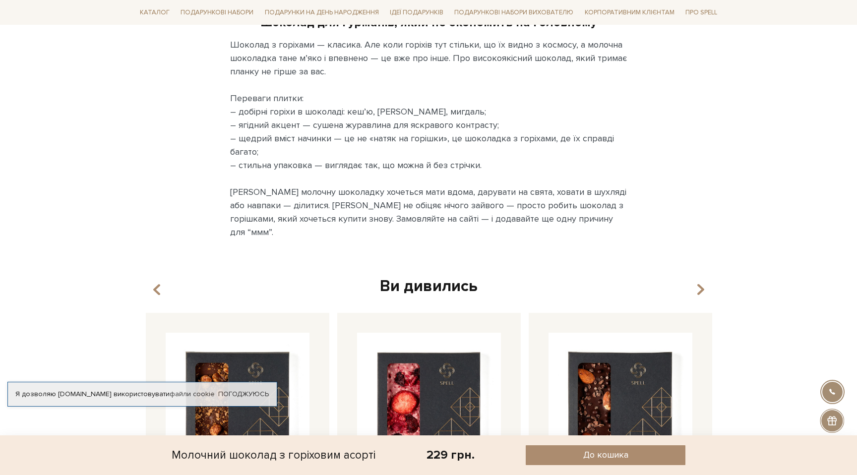
scroll to position [1142, 0]
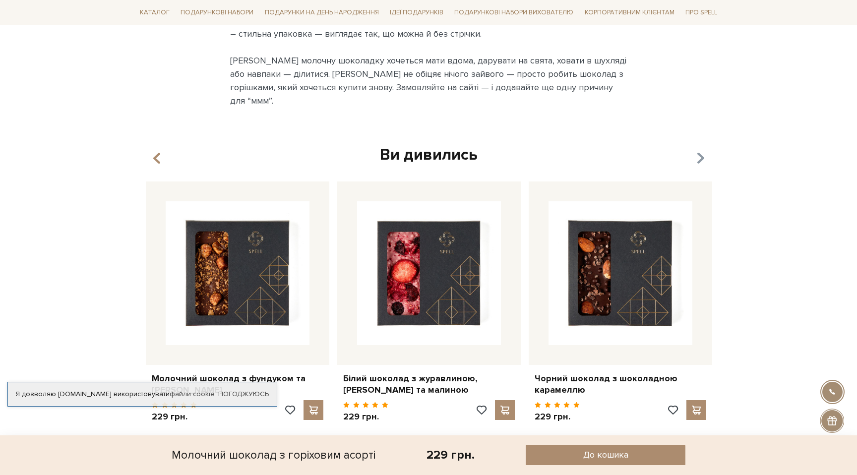
click at [699, 150] on icon "button" at bounding box center [700, 158] width 8 height 17
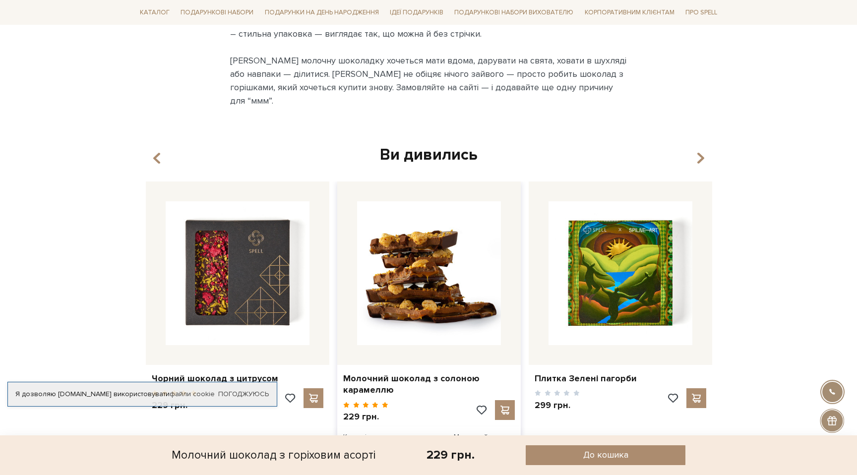
click at [418, 279] on img at bounding box center [429, 273] width 144 height 144
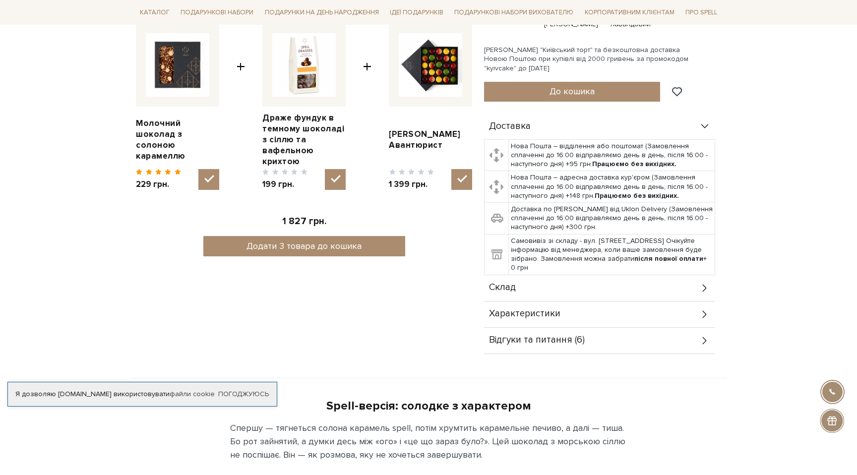
scroll to position [445, 0]
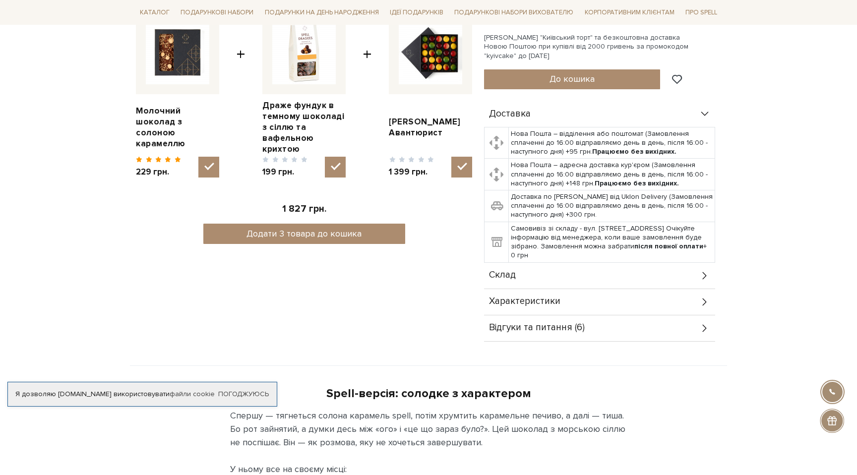
click at [585, 274] on div "Склад" at bounding box center [599, 276] width 231 height 26
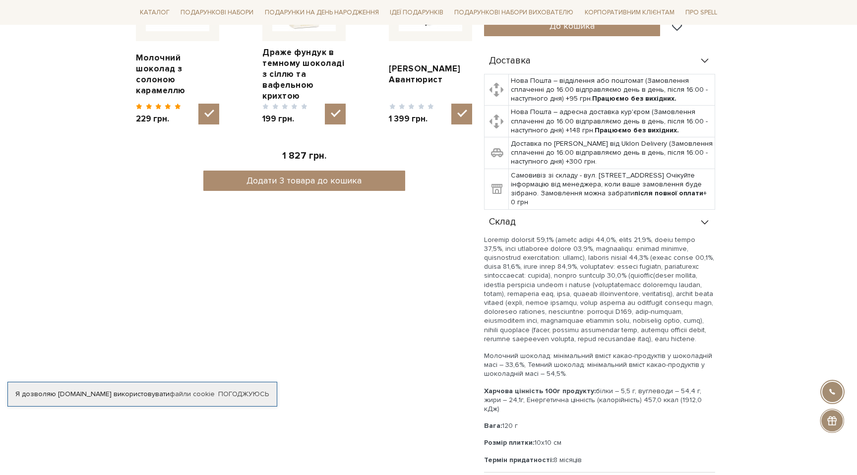
scroll to position [0, 0]
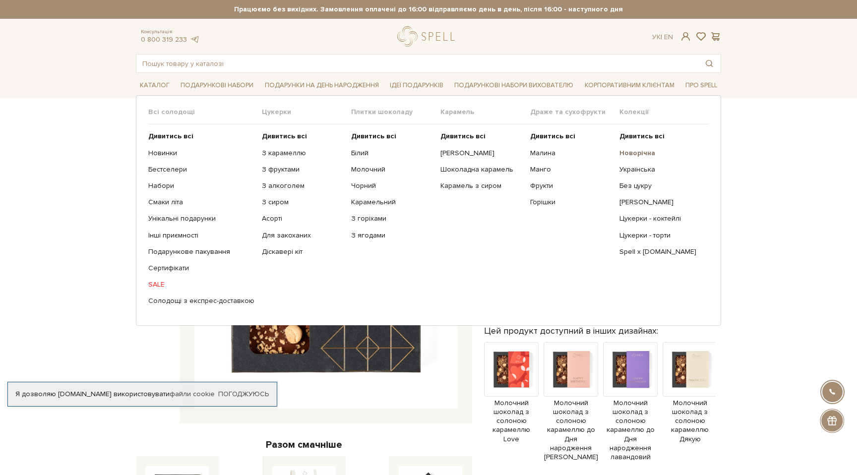
click at [640, 151] on b "Новорічна" at bounding box center [637, 153] width 36 height 8
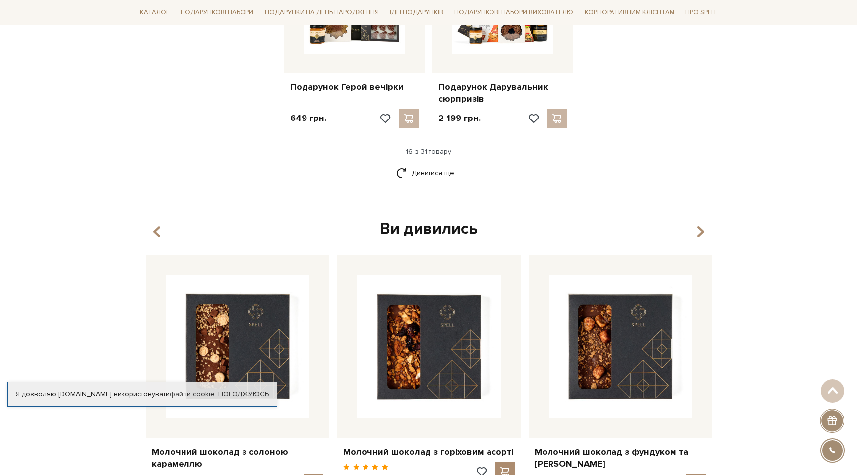
scroll to position [1709, 0]
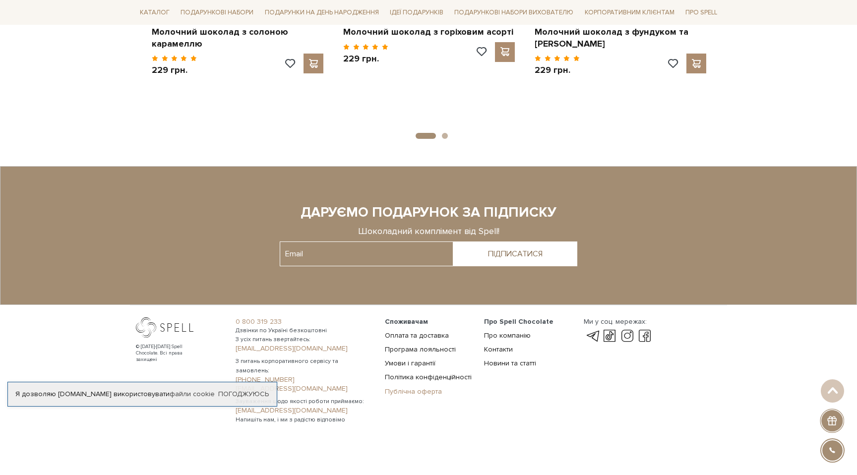
click at [430, 390] on link "Публічна оферта" at bounding box center [413, 391] width 57 height 8
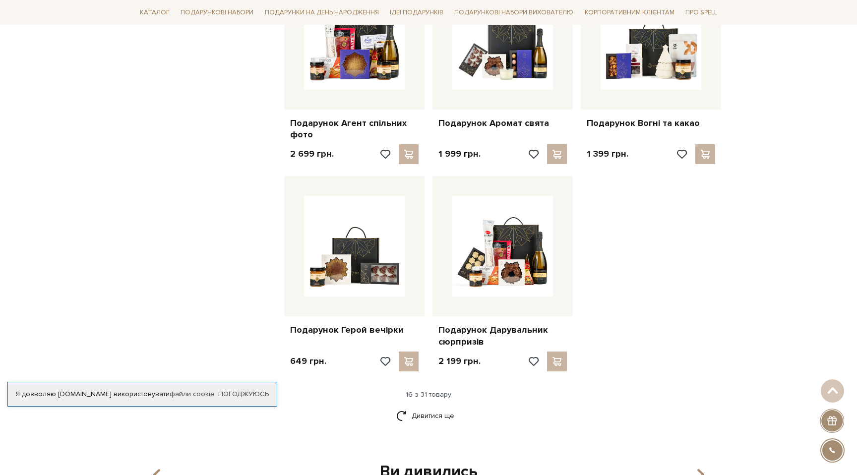
scroll to position [1052, 0]
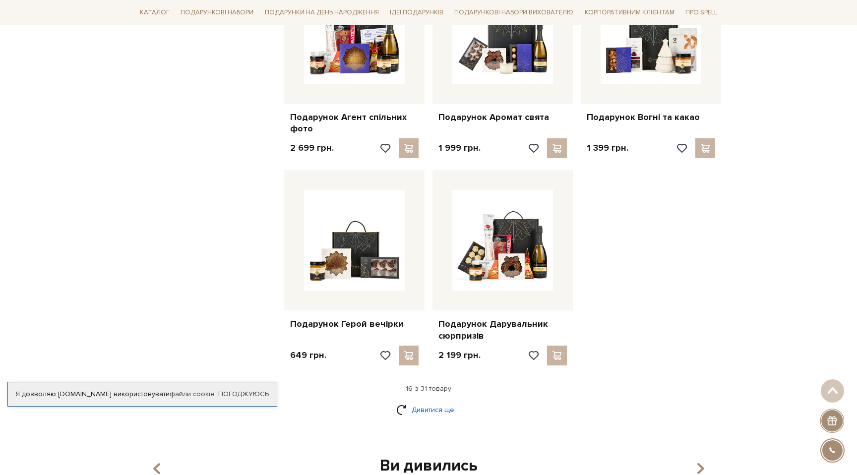
click at [424, 414] on link "Дивитися ще" at bounding box center [428, 409] width 64 height 17
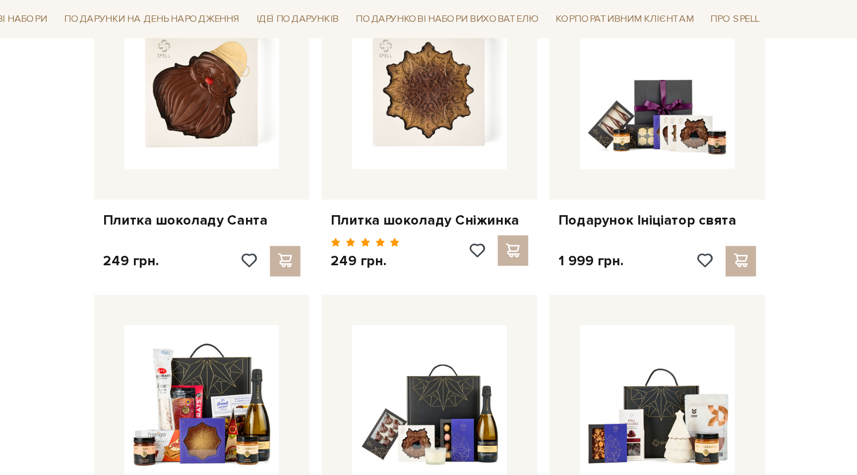
scroll to position [707, 0]
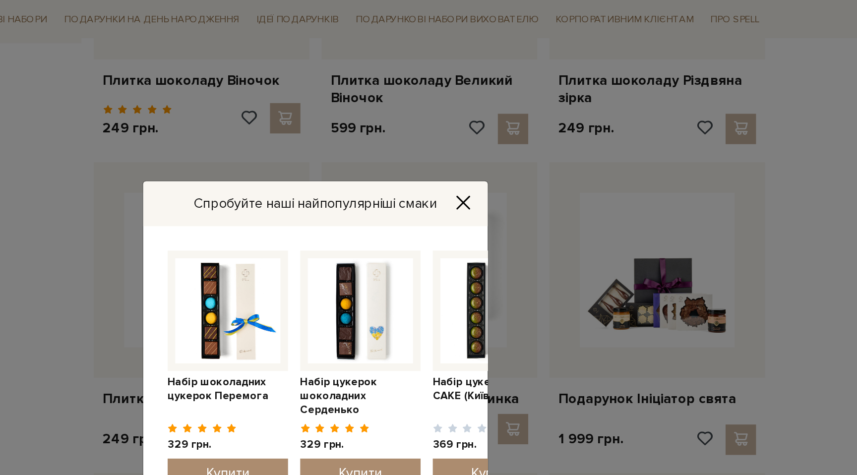
click at [528, 128] on icon "Close" at bounding box center [525, 132] width 8 height 8
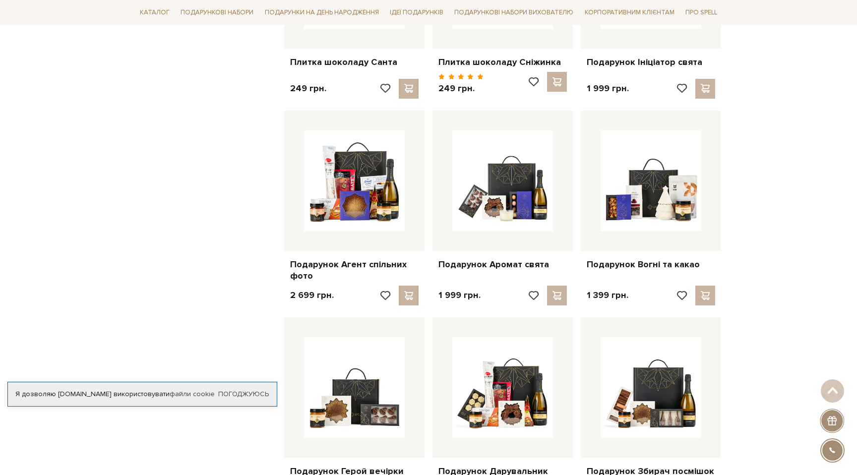
scroll to position [899, 0]
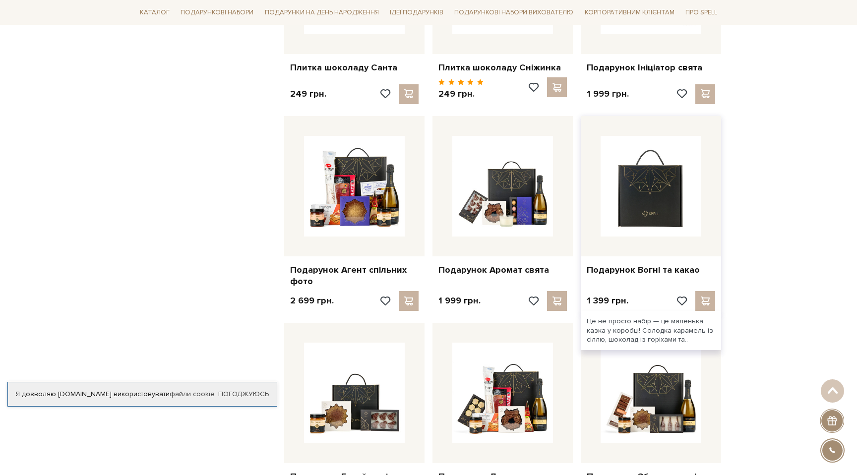
click at [676, 183] on img at bounding box center [651, 186] width 101 height 101
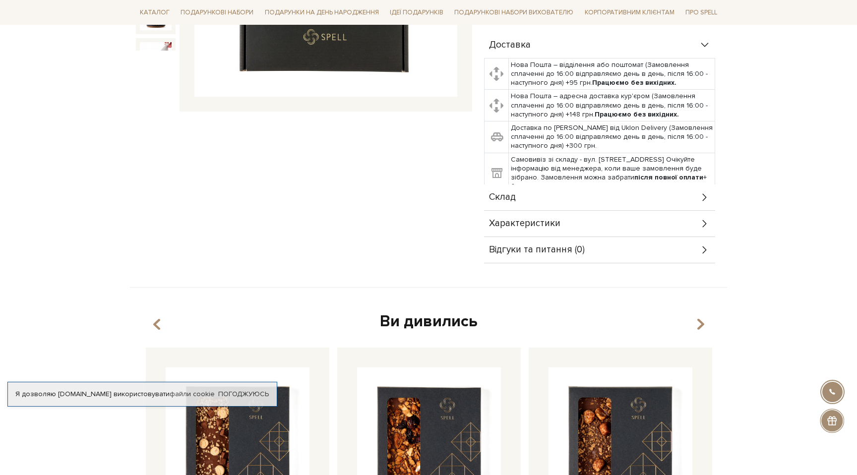
scroll to position [83, 0]
